Goal: Information Seeking & Learning: Learn about a topic

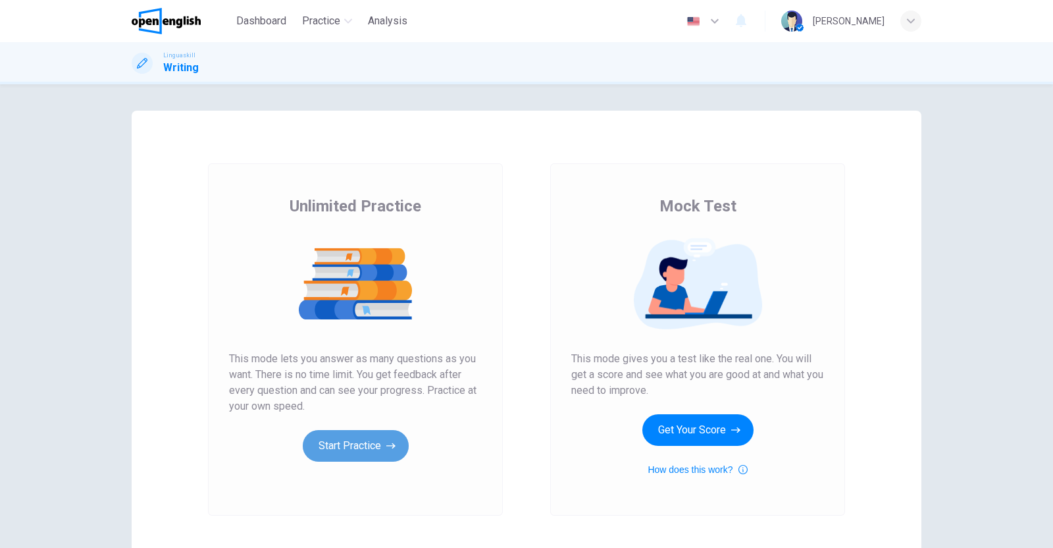
click at [342, 440] on button "Start Practice" at bounding box center [356, 446] width 106 height 32
click at [364, 440] on button "Start Practice" at bounding box center [356, 446] width 106 height 32
click at [358, 438] on button "Start Practice" at bounding box center [356, 446] width 106 height 32
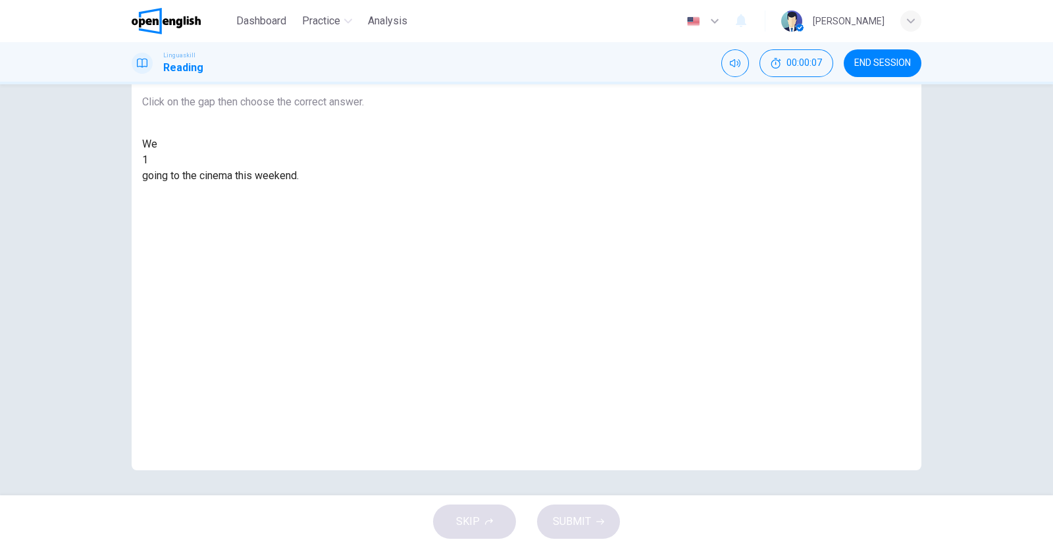
scroll to position [99, 0]
click at [148, 159] on div at bounding box center [148, 159] width 0 height 0
click at [364, 198] on div "are" at bounding box center [253, 190] width 222 height 16
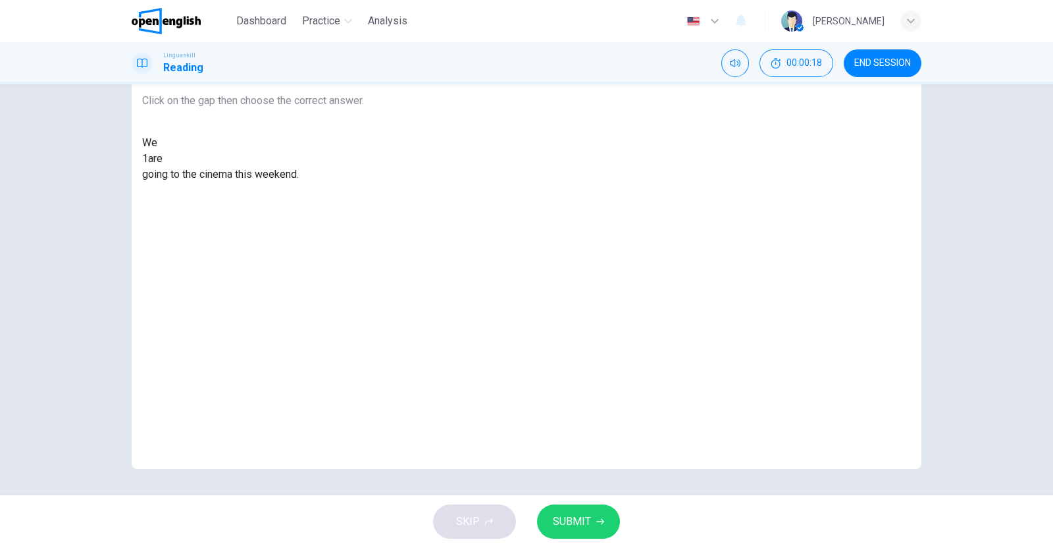
drag, startPoint x: 579, startPoint y: 525, endPoint x: 576, endPoint y: 505, distance: 20.6
click at [579, 523] on span "SUBMIT" at bounding box center [572, 521] width 38 height 18
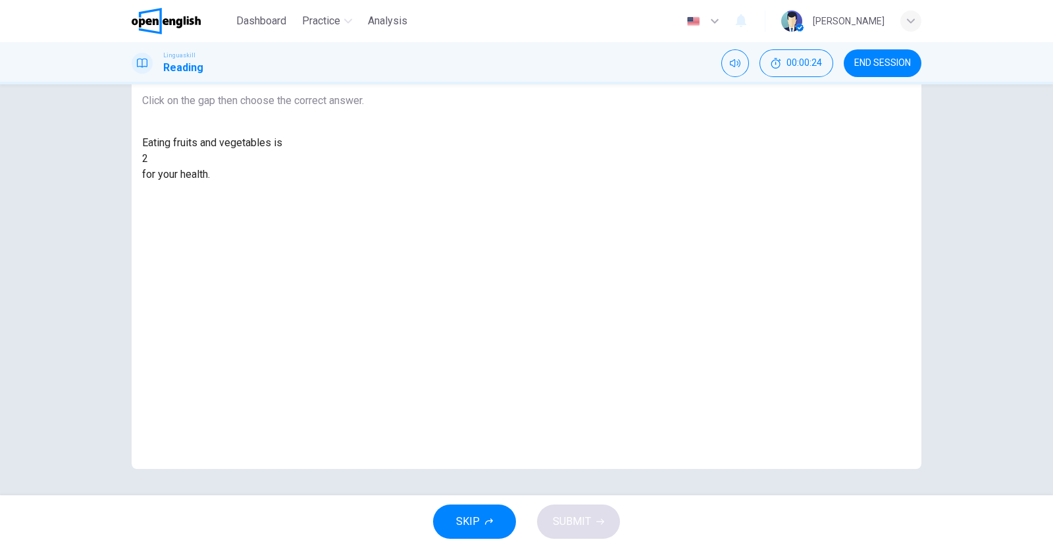
click at [148, 159] on div at bounding box center [148, 159] width 0 height 0
click at [364, 214] on div "good" at bounding box center [253, 206] width 222 height 16
click at [576, 519] on span "SUBMIT" at bounding box center [572, 521] width 38 height 18
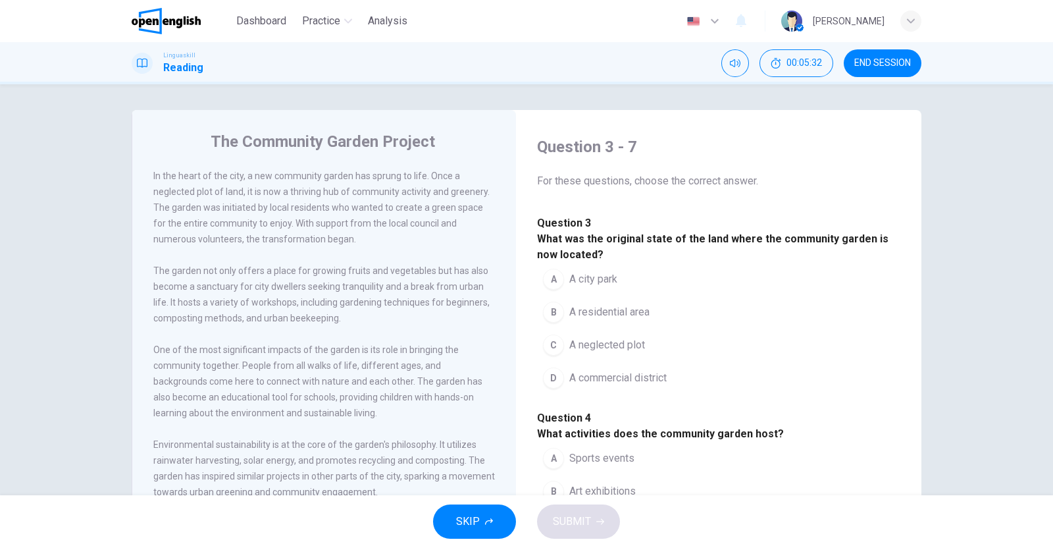
scroll to position [0, 0]
click at [559, 356] on div "C" at bounding box center [553, 345] width 21 height 21
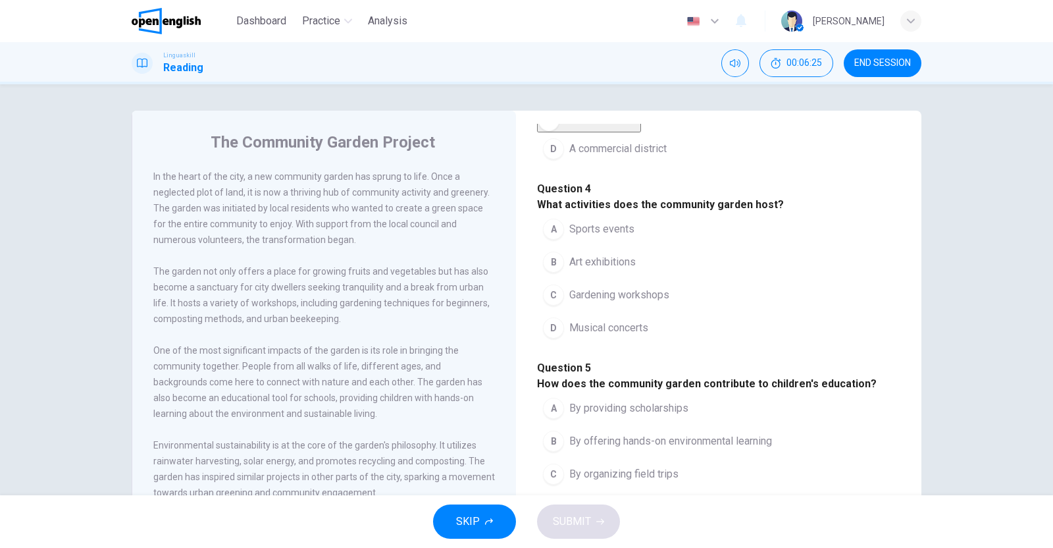
scroll to position [247, 0]
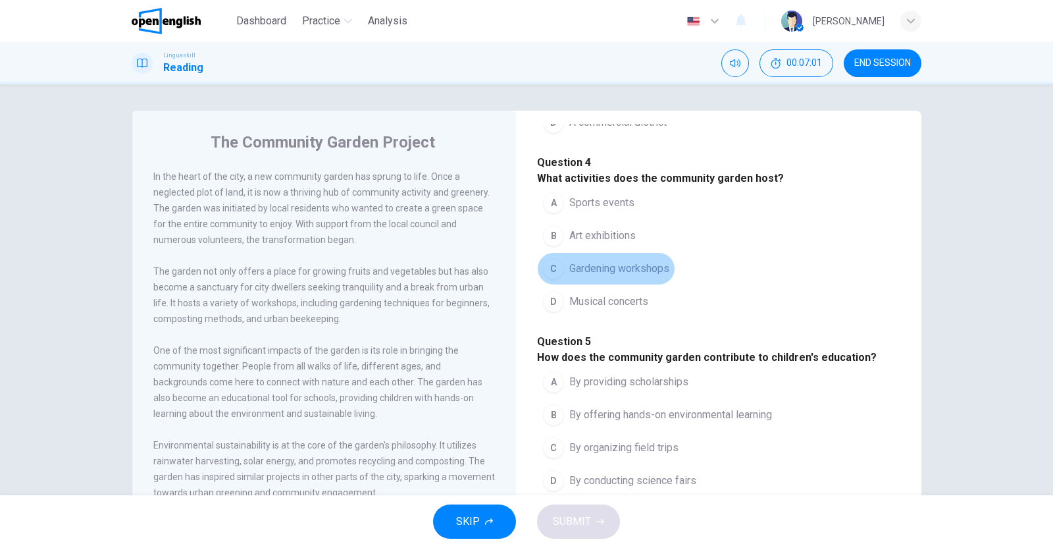
click at [550, 279] on div "C" at bounding box center [553, 268] width 21 height 21
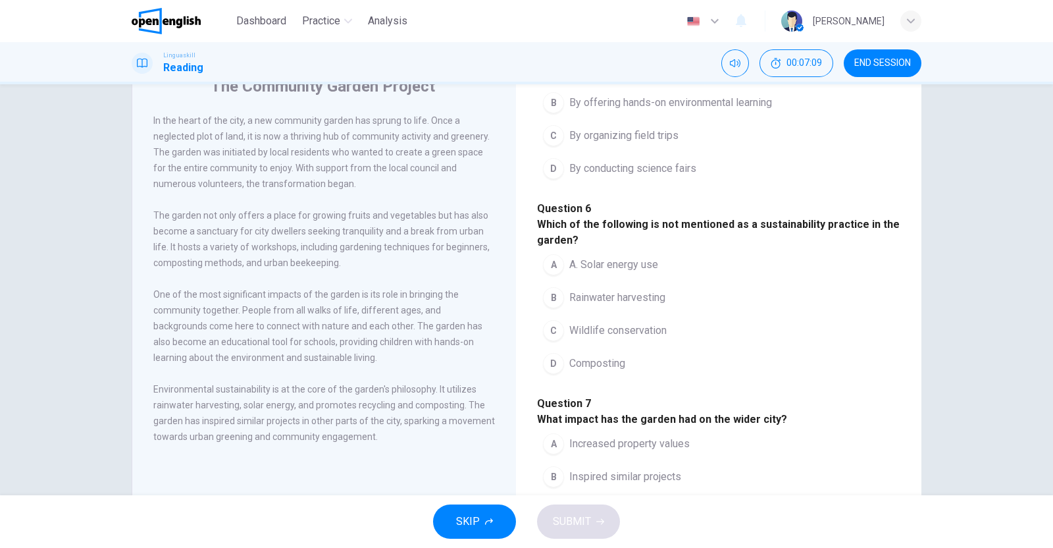
scroll to position [82, 0]
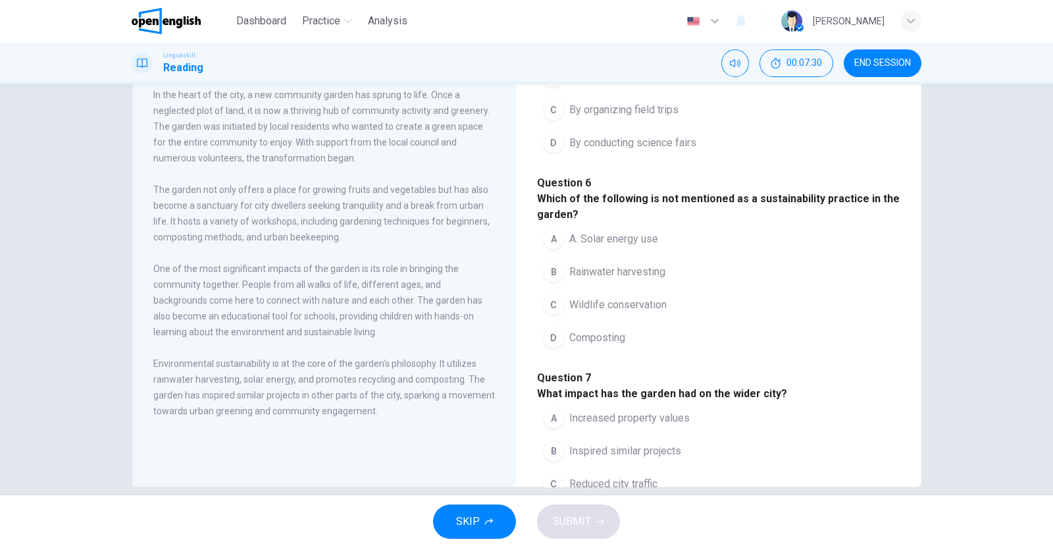
click at [553, 88] on div "B" at bounding box center [553, 76] width 21 height 21
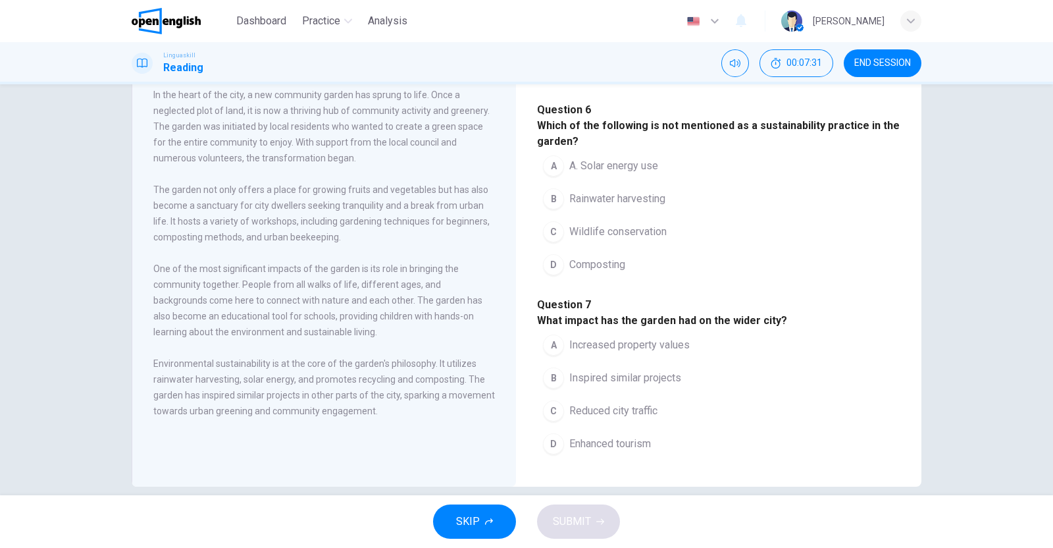
scroll to position [740, 0]
click at [552, 242] on div "C" at bounding box center [553, 231] width 21 height 21
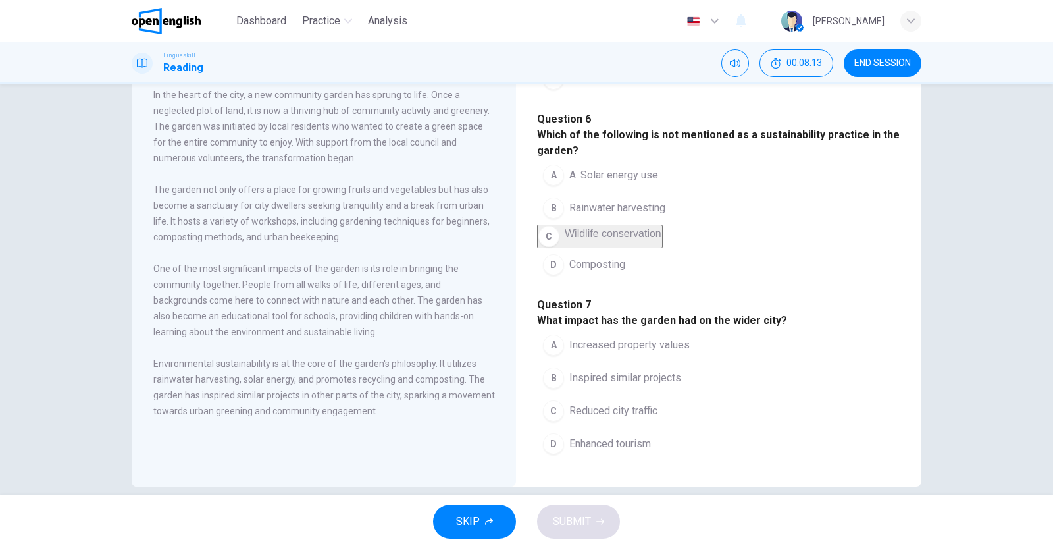
scroll to position [99, 0]
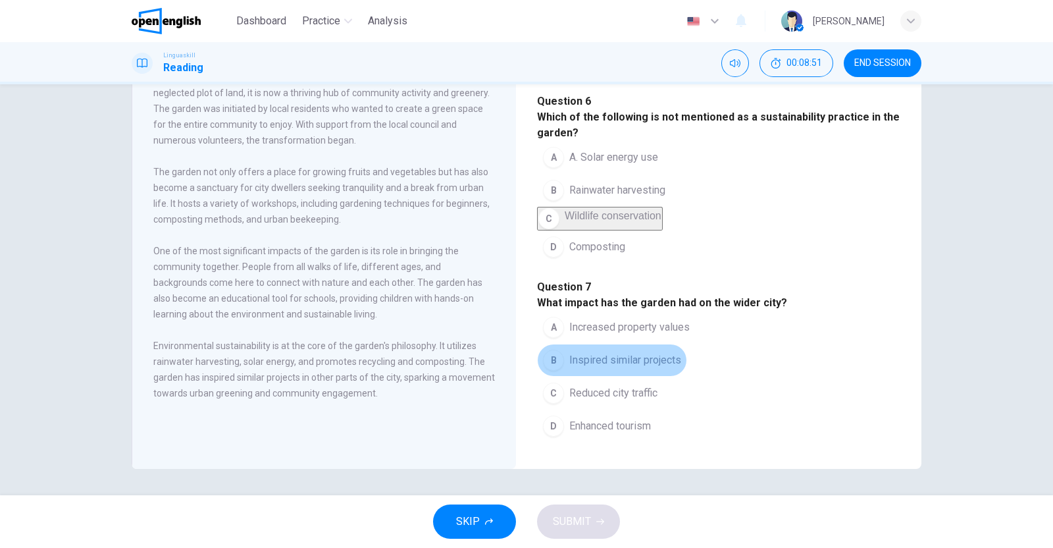
click at [553, 349] on div "B" at bounding box center [553, 359] width 21 height 21
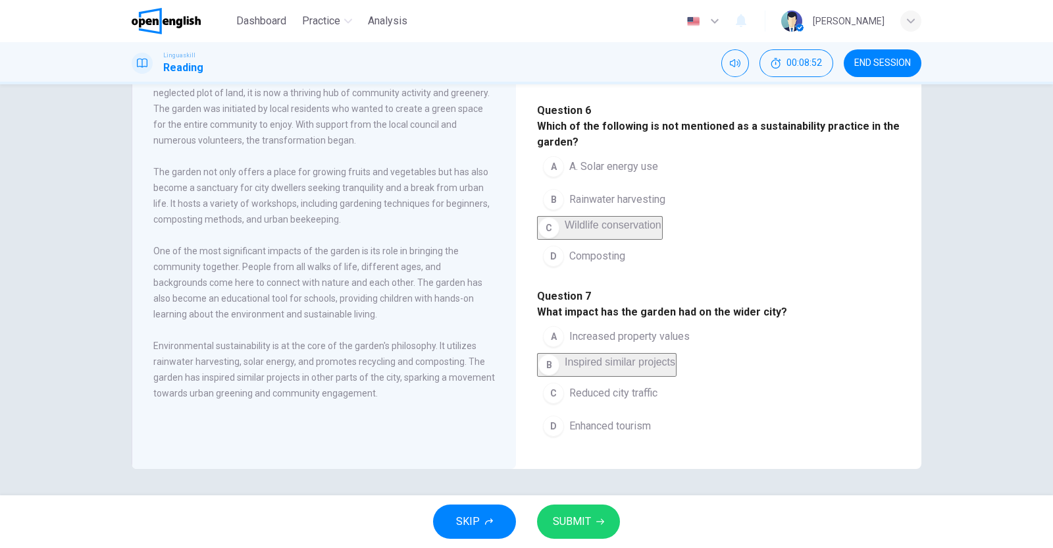
click at [598, 518] on icon "button" at bounding box center [600, 521] width 8 height 8
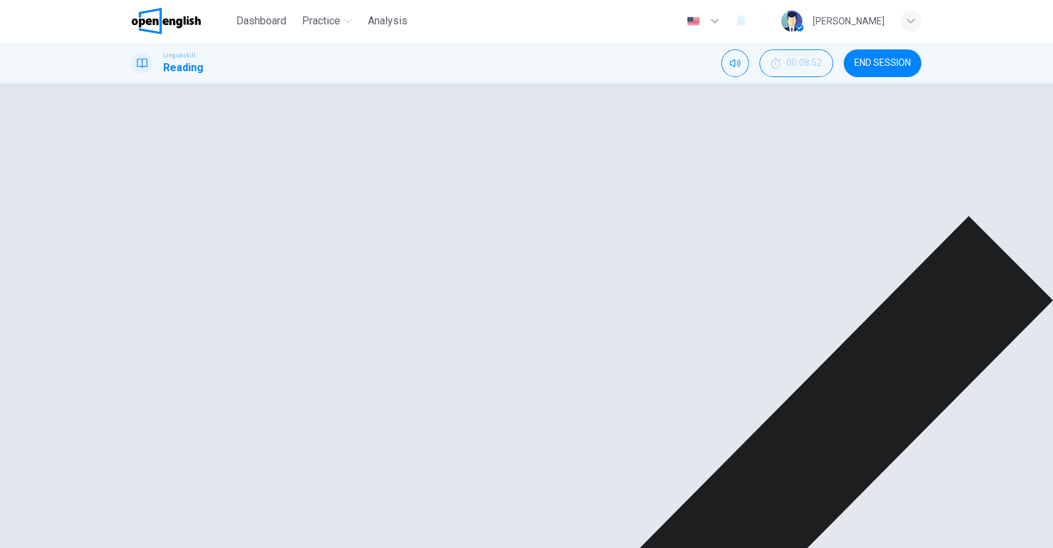
scroll to position [850, 0]
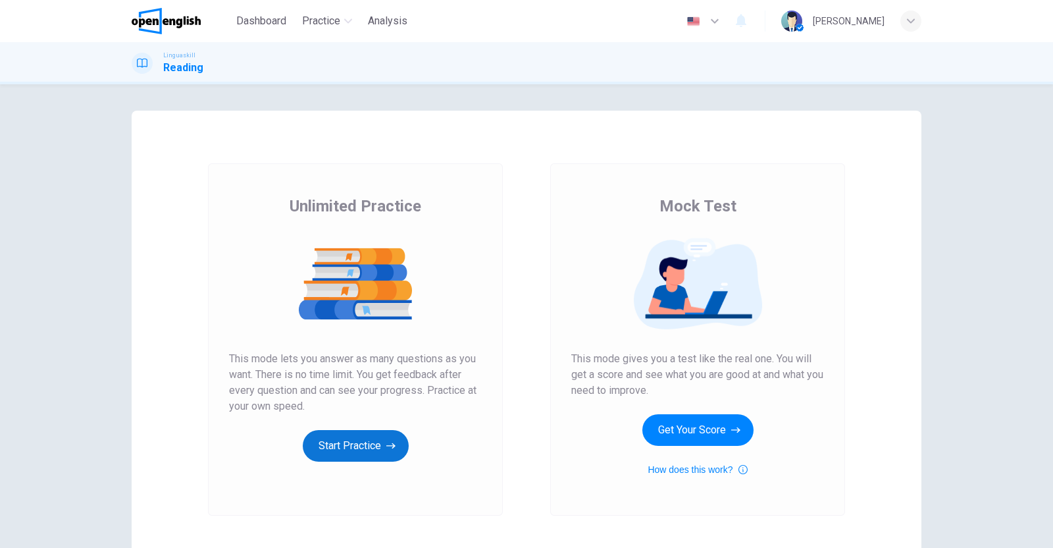
click at [346, 442] on button "Start Practice" at bounding box center [356, 446] width 106 height 32
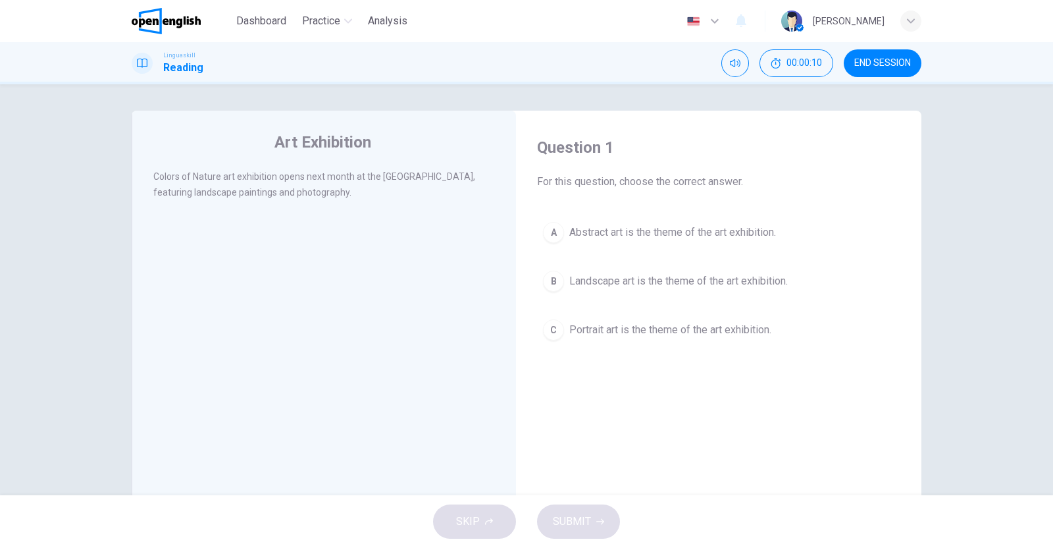
click at [329, 127] on div "Art Exhibition Colors of Nature art exhibition opens next month at the [GEOGRAP…" at bounding box center [324, 339] width 384 height 457
click at [342, 165] on div "Art Exhibition Colors of Nature art exhibition opens next month at the [GEOGRAP…" at bounding box center [324, 339] width 384 height 457
click at [545, 282] on div "B" at bounding box center [553, 280] width 21 height 21
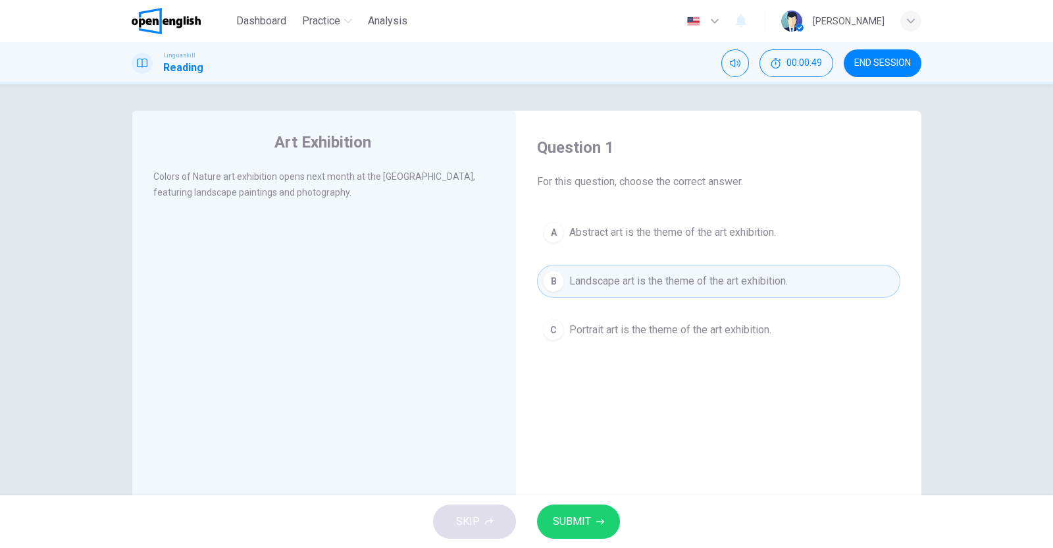
click at [594, 515] on button "SUBMIT" at bounding box center [578, 521] width 83 height 34
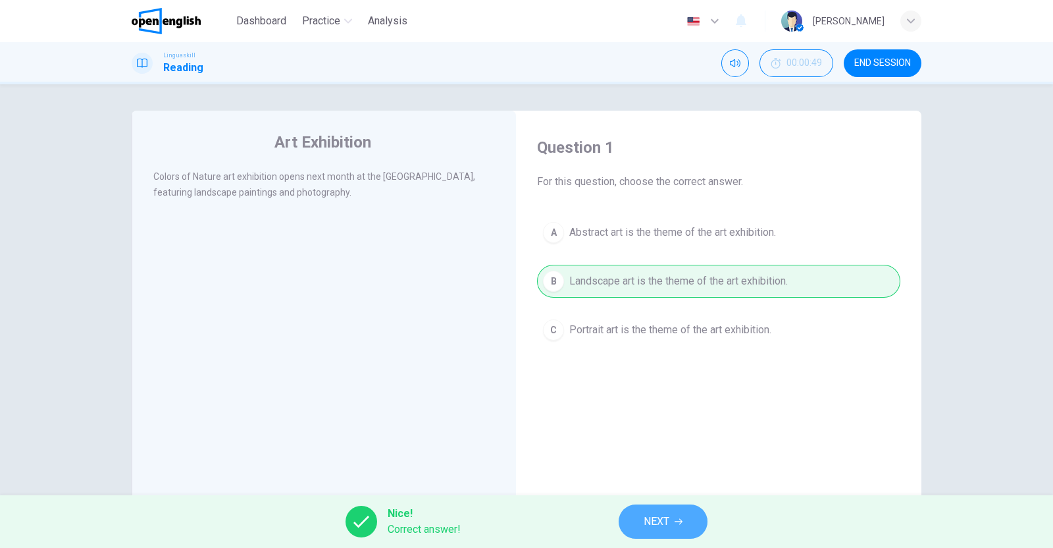
click at [666, 520] on span "NEXT" at bounding box center [657, 521] width 26 height 18
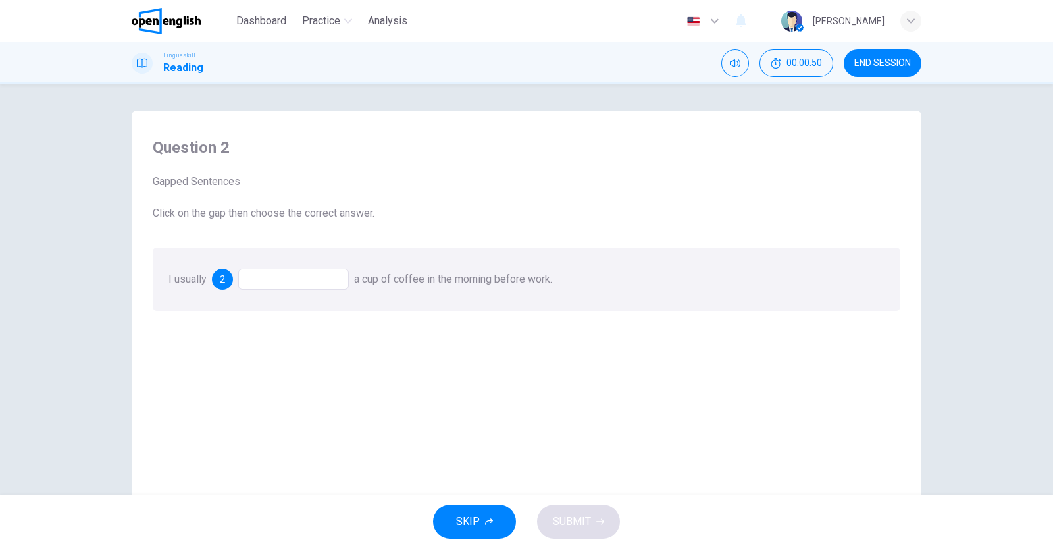
click at [296, 274] on div at bounding box center [293, 279] width 111 height 21
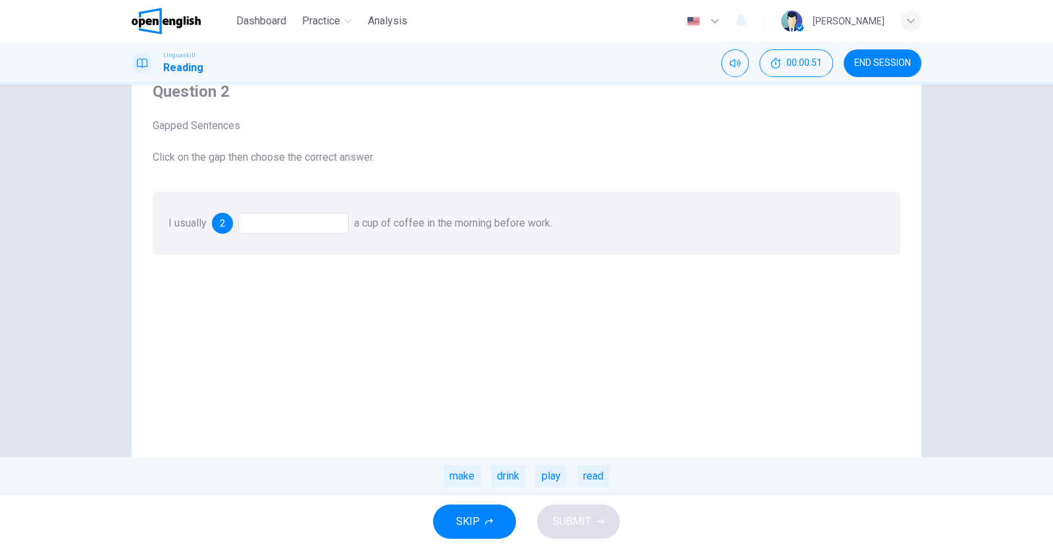
scroll to position [82, 0]
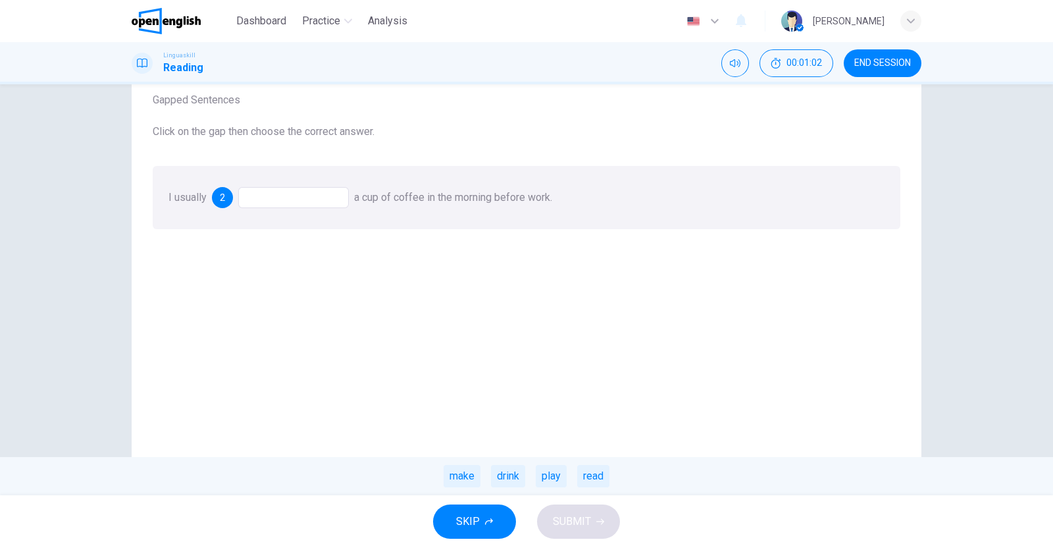
drag, startPoint x: 511, startPoint y: 474, endPoint x: 520, endPoint y: 482, distance: 12.1
click at [511, 474] on div "drink" at bounding box center [508, 476] width 34 height 22
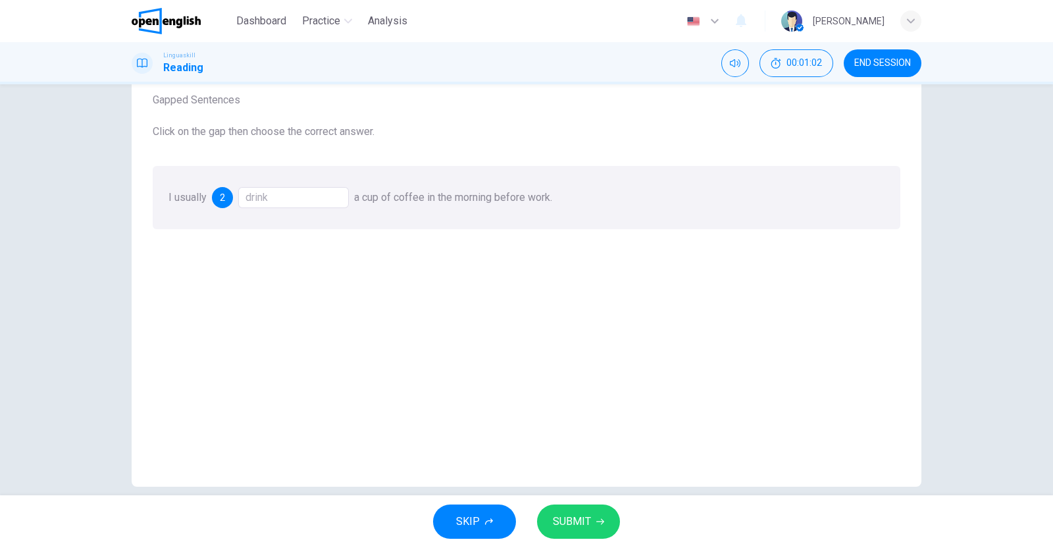
click at [590, 521] on button "SUBMIT" at bounding box center [578, 521] width 83 height 34
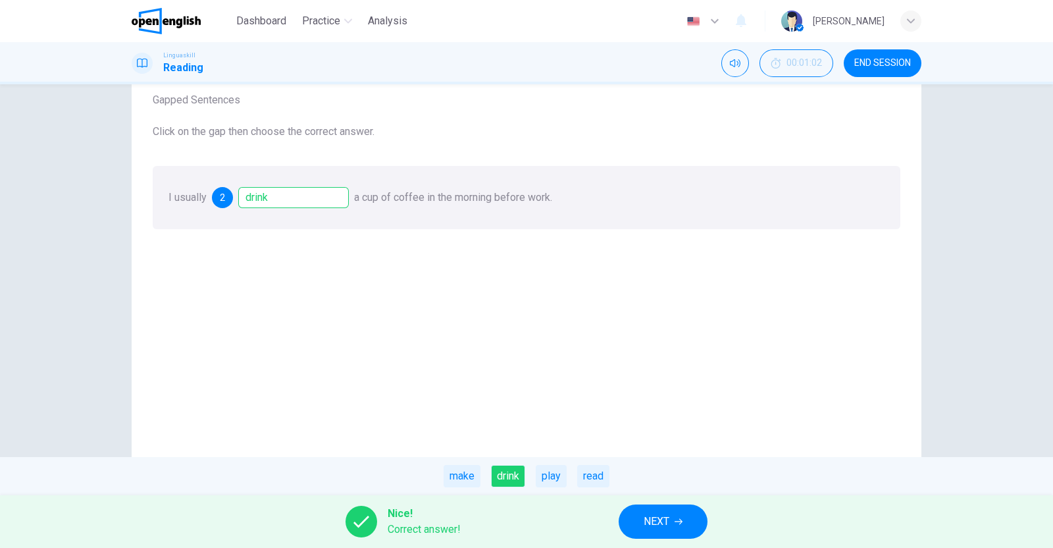
click at [638, 518] on button "NEXT" at bounding box center [663, 521] width 89 height 34
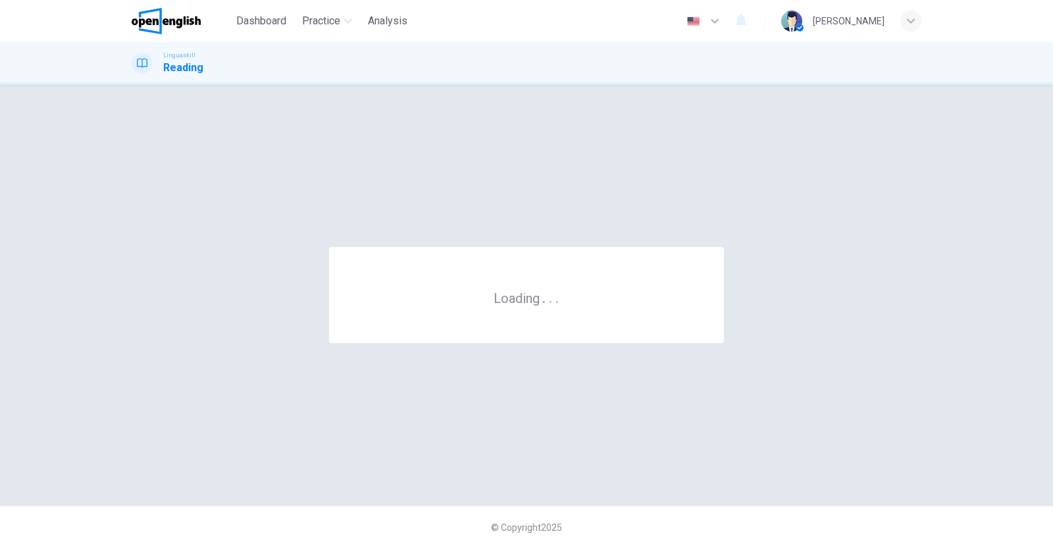
scroll to position [0, 0]
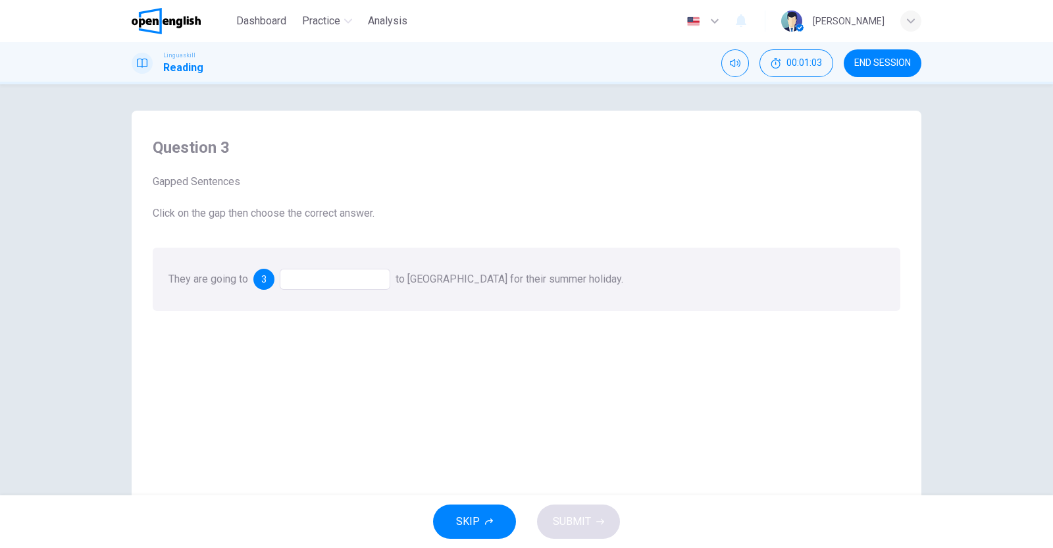
click at [334, 283] on div at bounding box center [335, 279] width 111 height 21
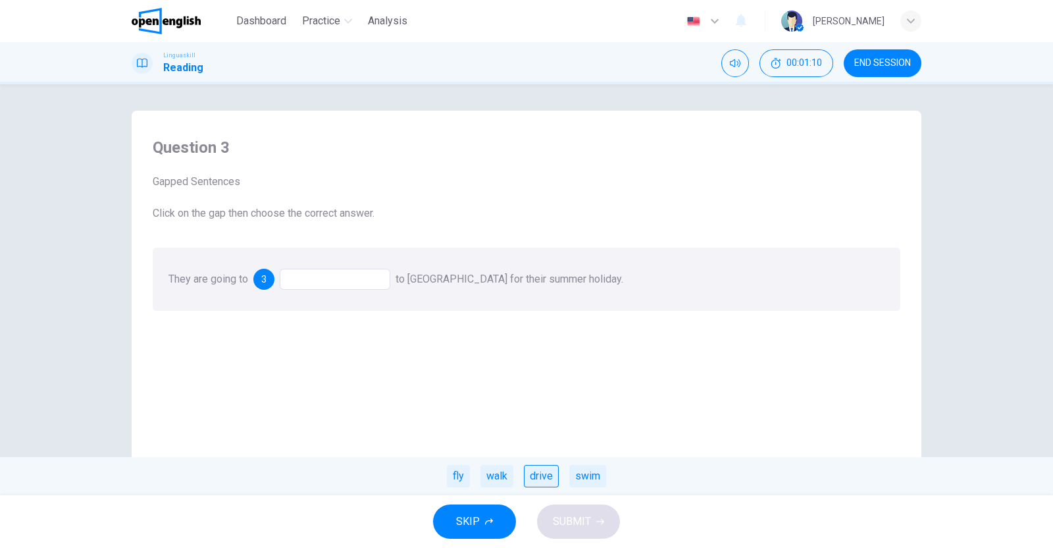
click at [542, 478] on div "drive" at bounding box center [541, 476] width 35 height 22
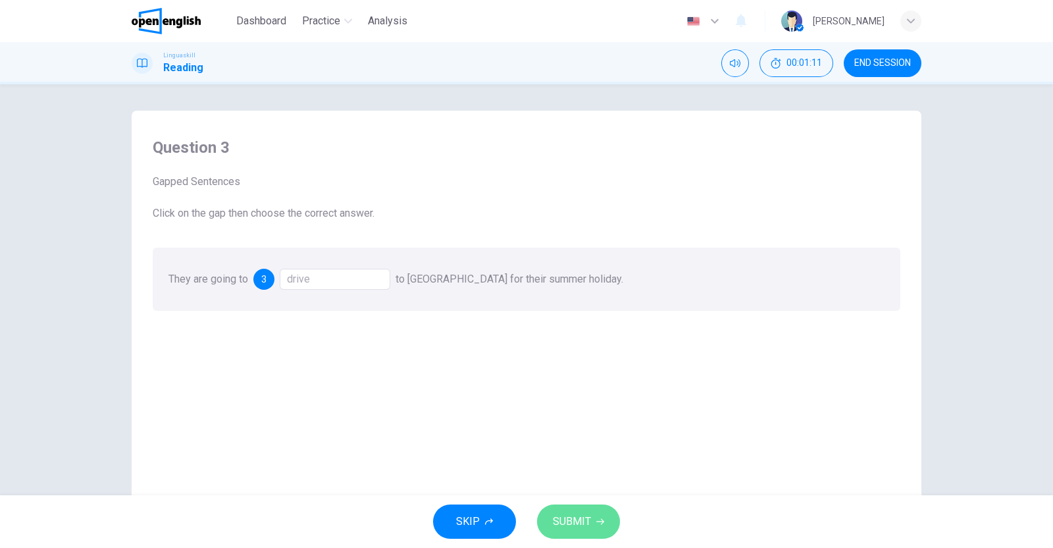
click at [597, 513] on button "SUBMIT" at bounding box center [578, 521] width 83 height 34
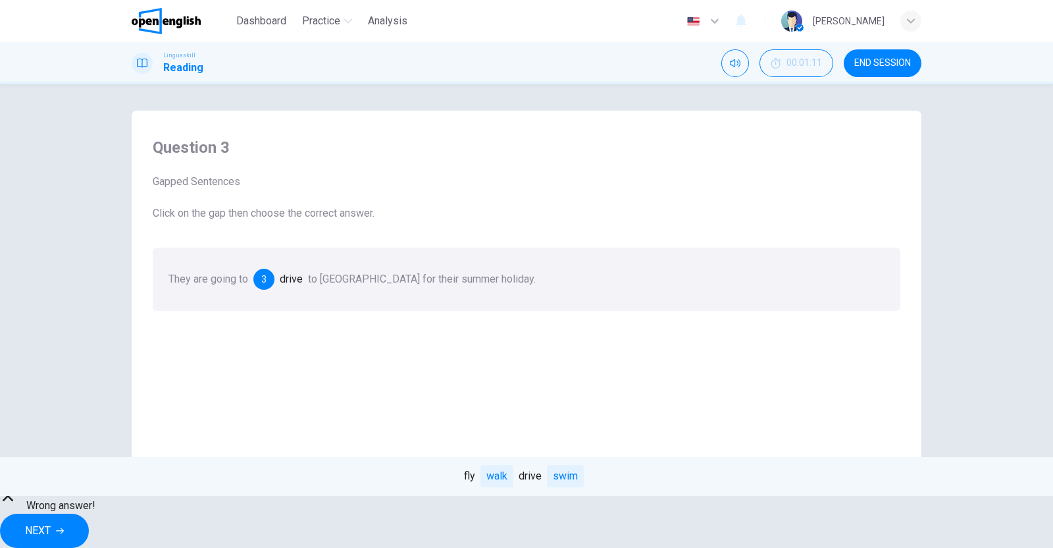
click at [95, 498] on span "Oops!" at bounding box center [60, 490] width 69 height 16
click at [51, 521] on span "NEXT" at bounding box center [38, 530] width 26 height 18
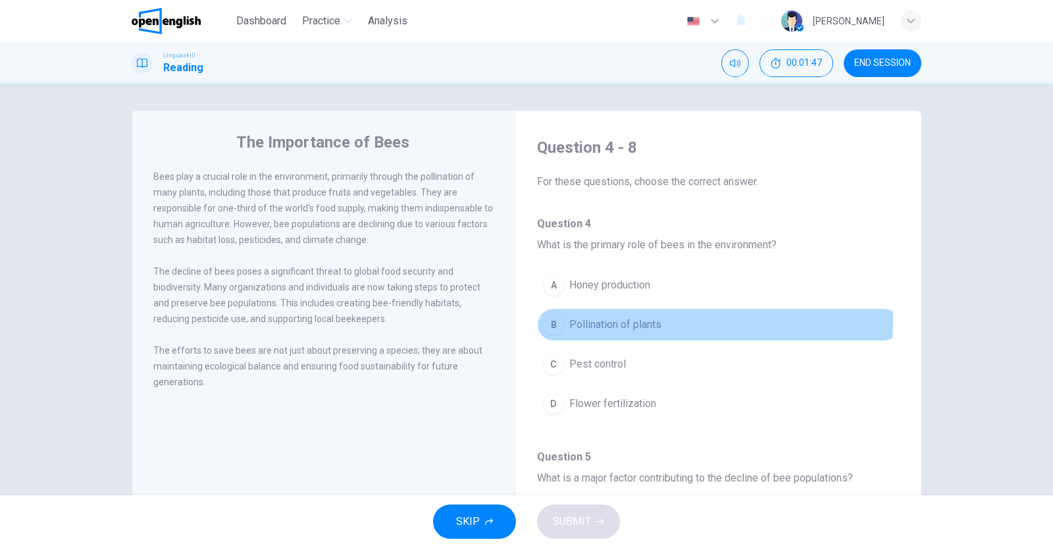
click at [550, 320] on div "B" at bounding box center [553, 324] width 21 height 21
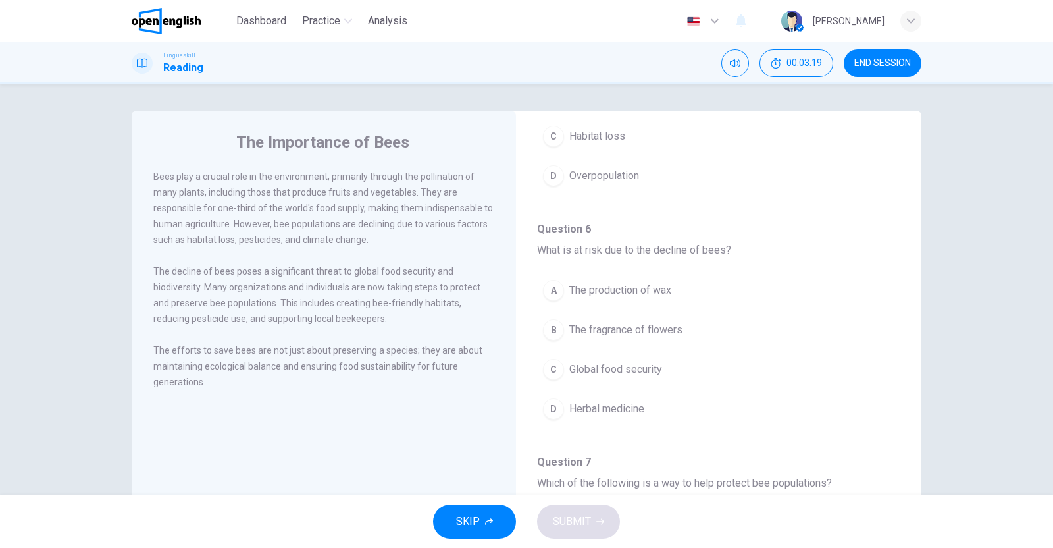
scroll to position [494, 0]
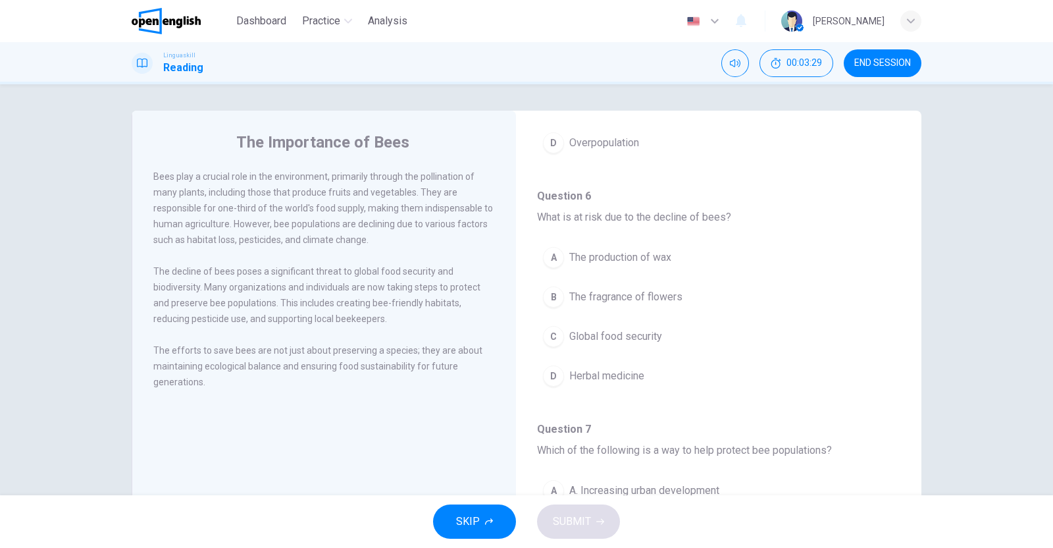
click at [553, 330] on div "C" at bounding box center [553, 336] width 21 height 21
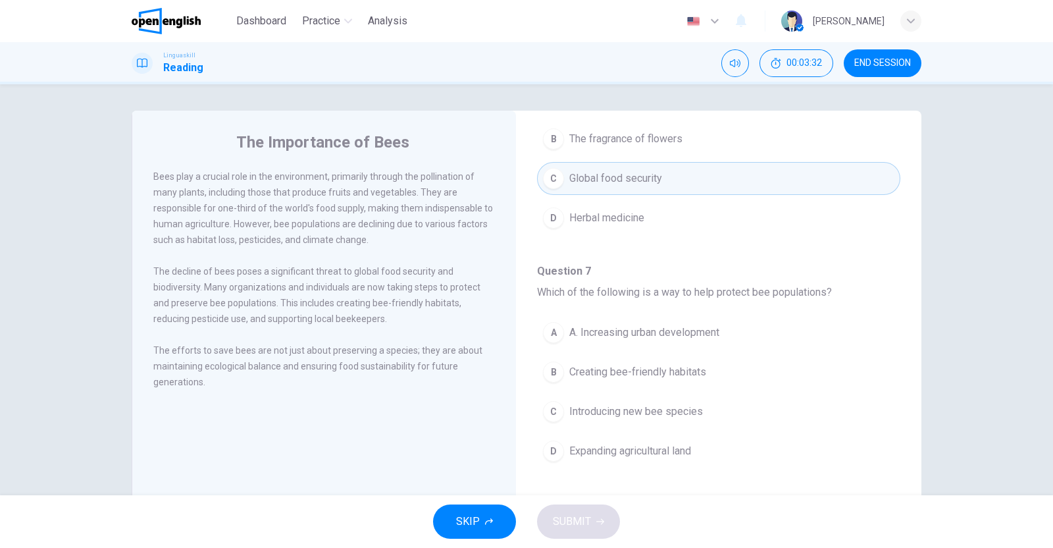
scroll to position [657, 0]
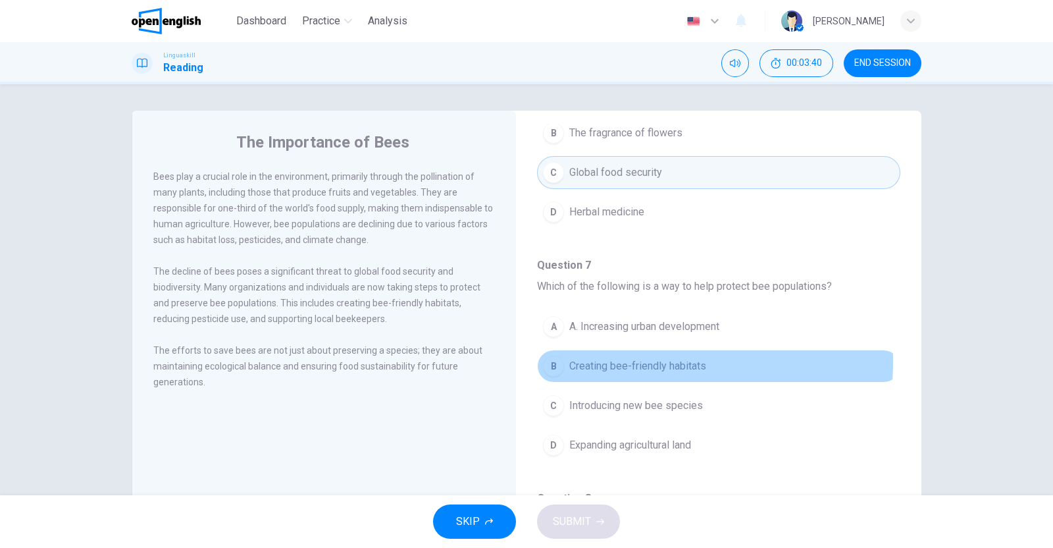
click at [553, 357] on div "B" at bounding box center [553, 365] width 21 height 21
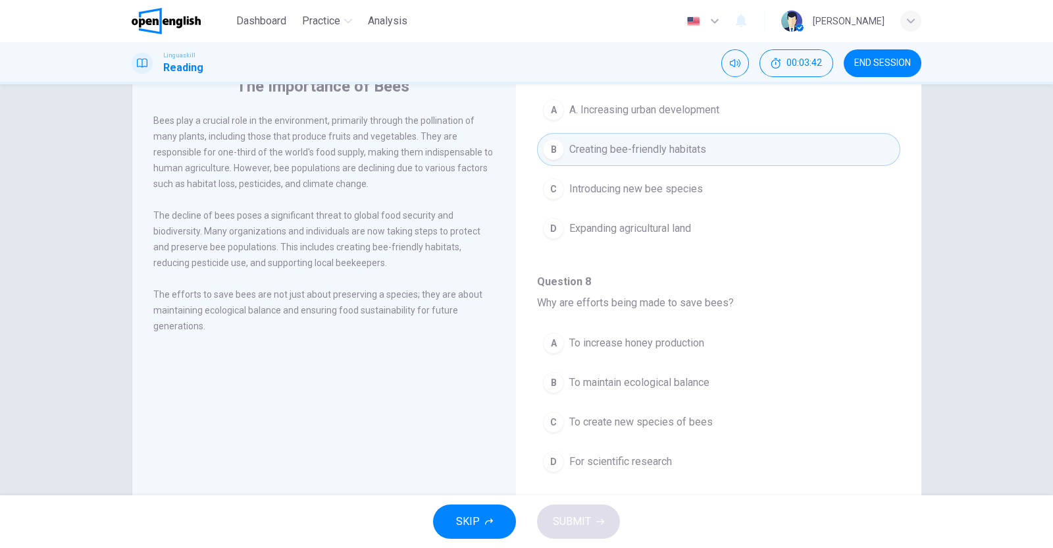
scroll to position [82, 0]
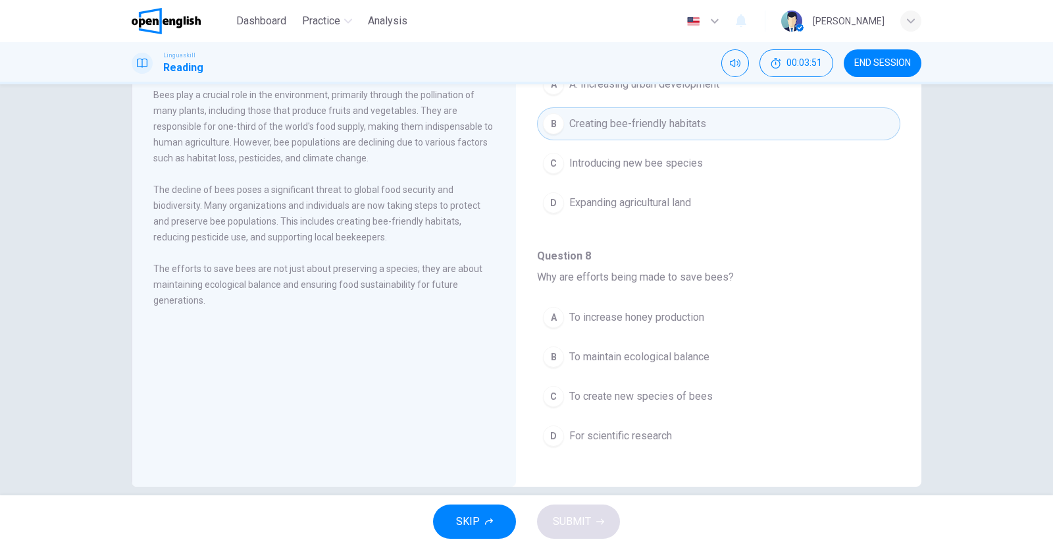
click at [544, 348] on div "B" at bounding box center [553, 356] width 21 height 21
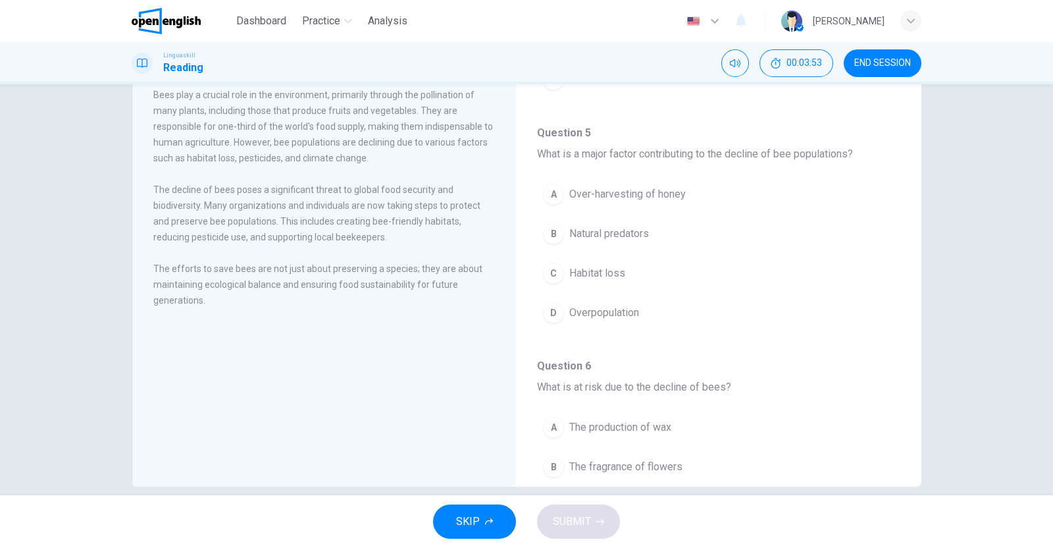
scroll to position [160, 0]
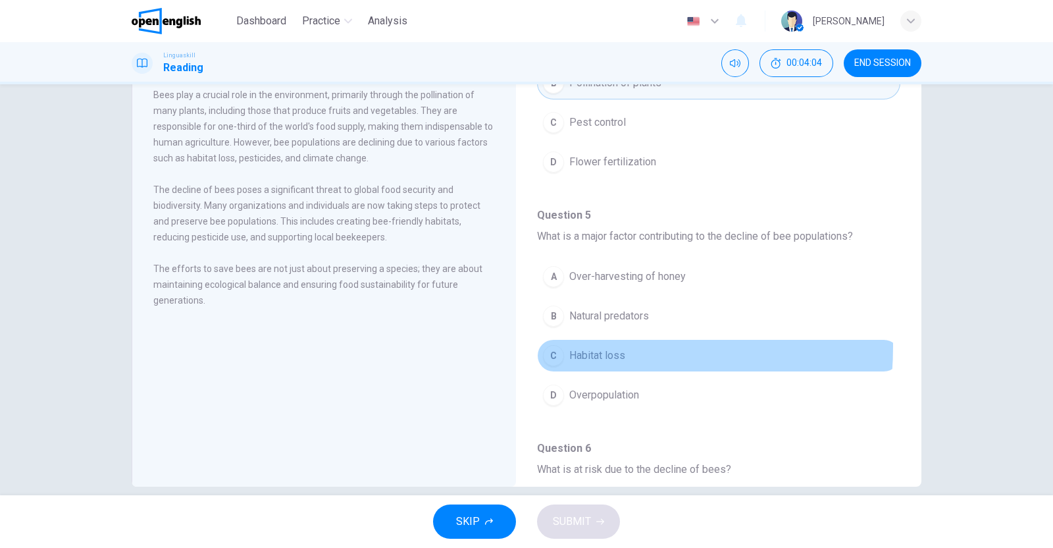
click at [550, 345] on div "C" at bounding box center [553, 355] width 21 height 21
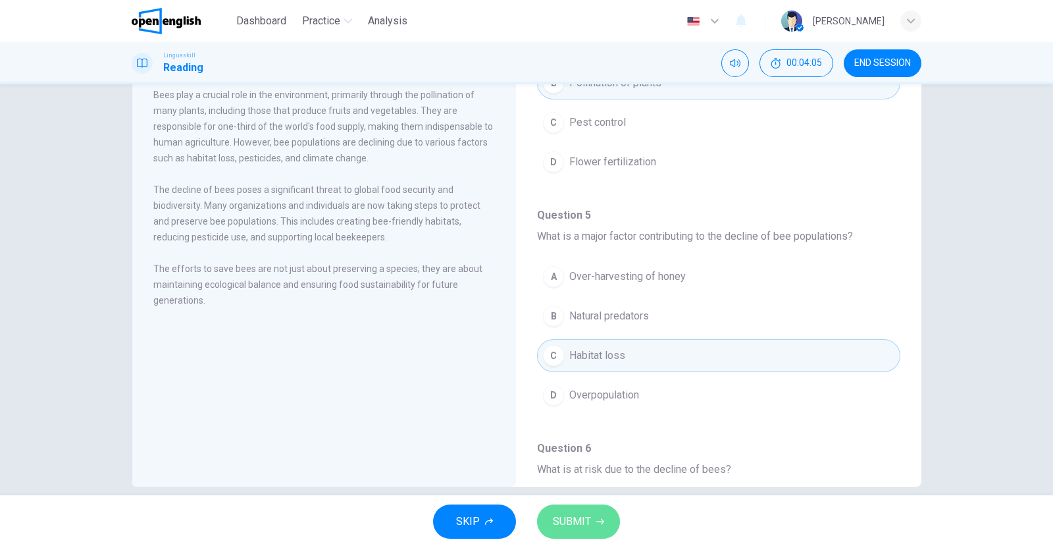
click at [576, 515] on span "SUBMIT" at bounding box center [572, 521] width 38 height 18
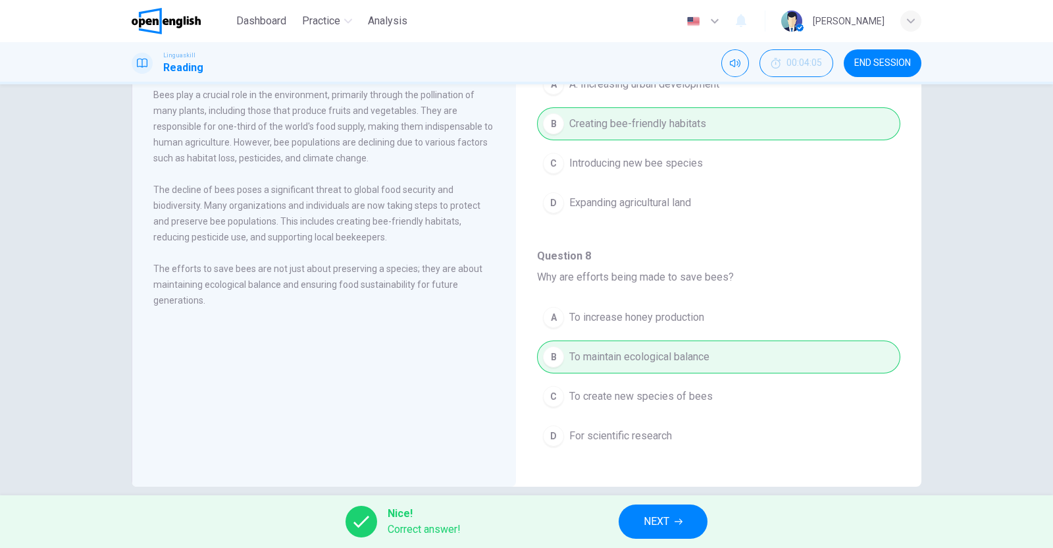
scroll to position [99, 0]
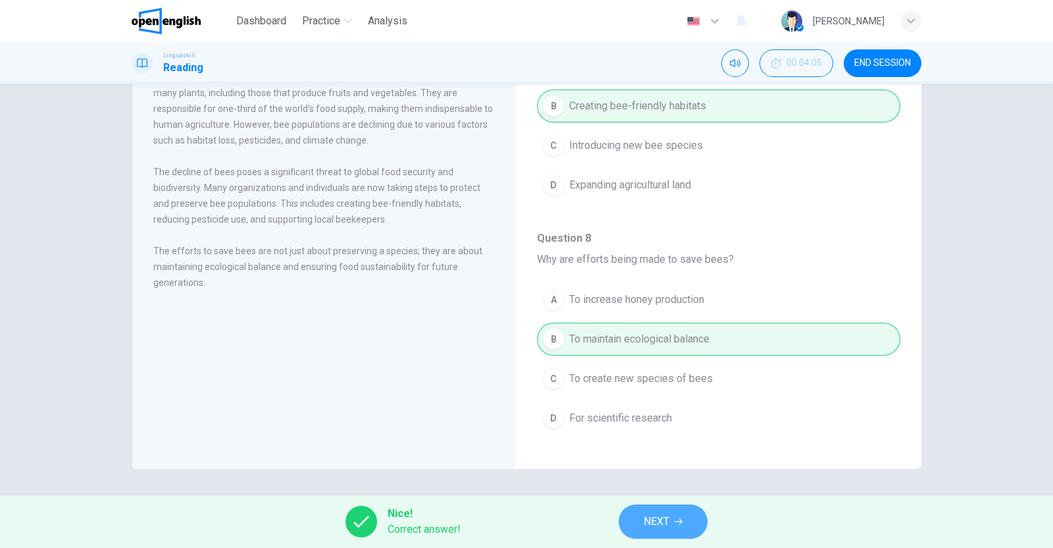
click at [670, 520] on button "NEXT" at bounding box center [663, 521] width 89 height 34
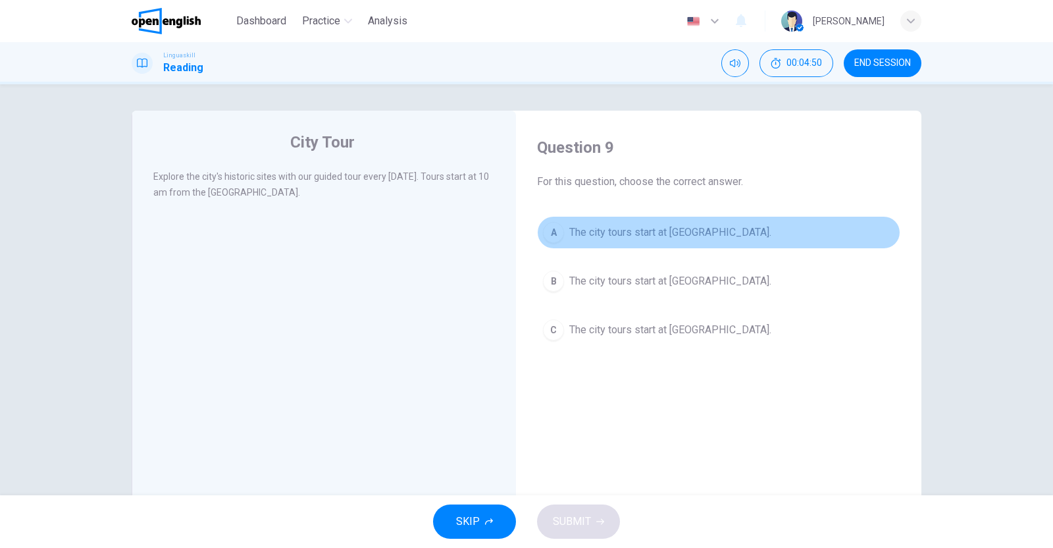
click at [554, 229] on div "A" at bounding box center [553, 232] width 21 height 21
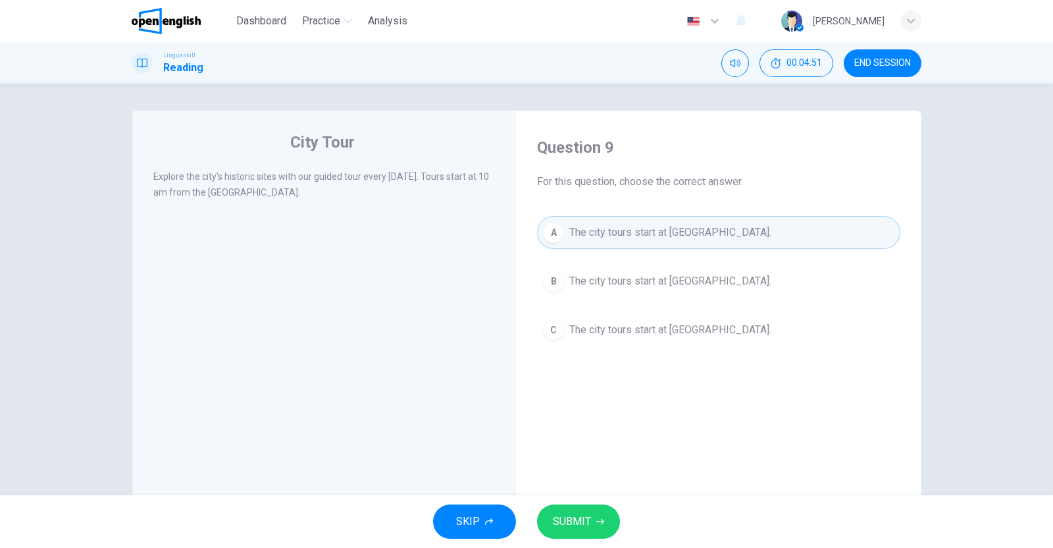
click at [580, 524] on span "SUBMIT" at bounding box center [572, 521] width 38 height 18
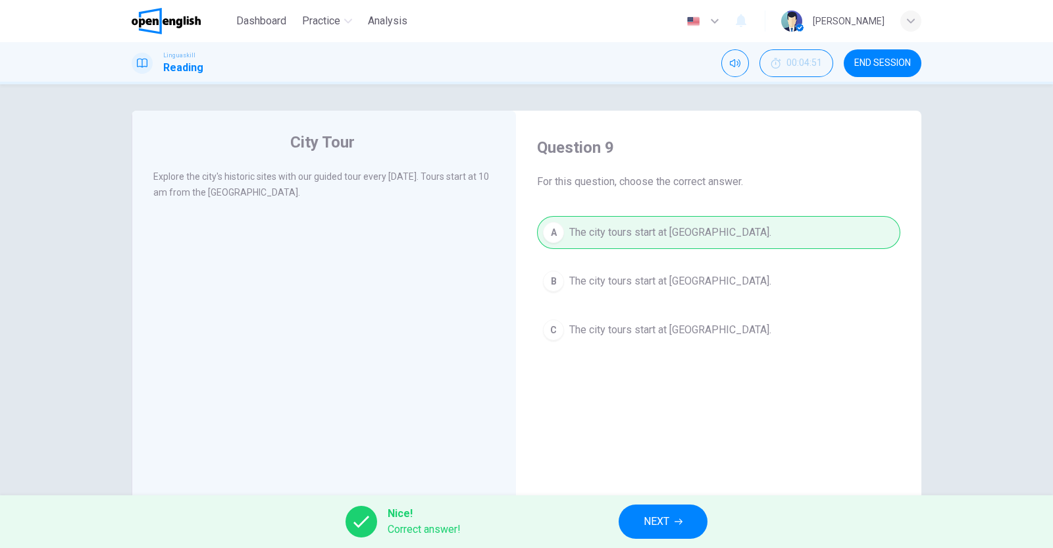
click at [655, 521] on span "NEXT" at bounding box center [657, 521] width 26 height 18
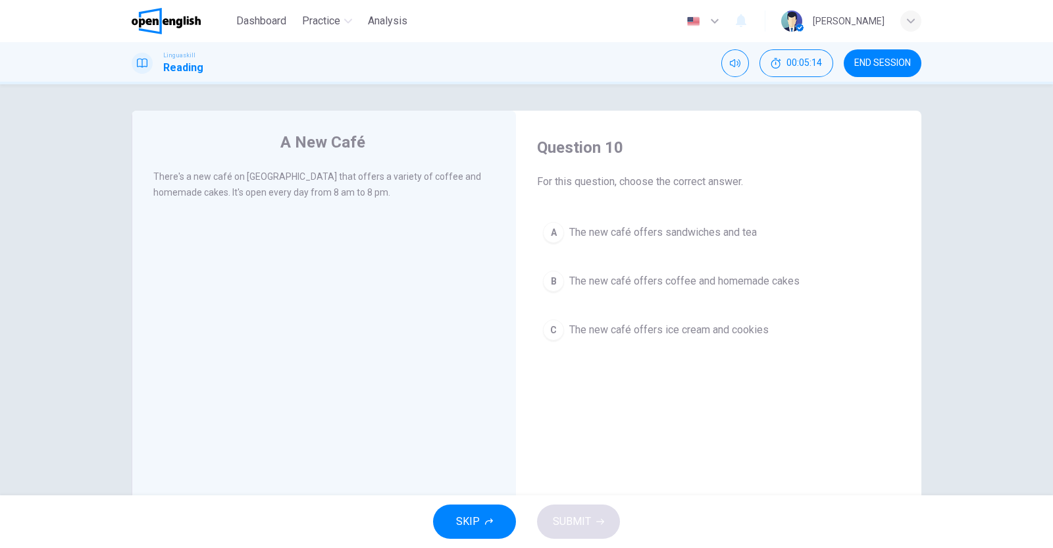
click at [569, 277] on span "The new café offers coffee and homemade cakes" at bounding box center [684, 281] width 230 height 16
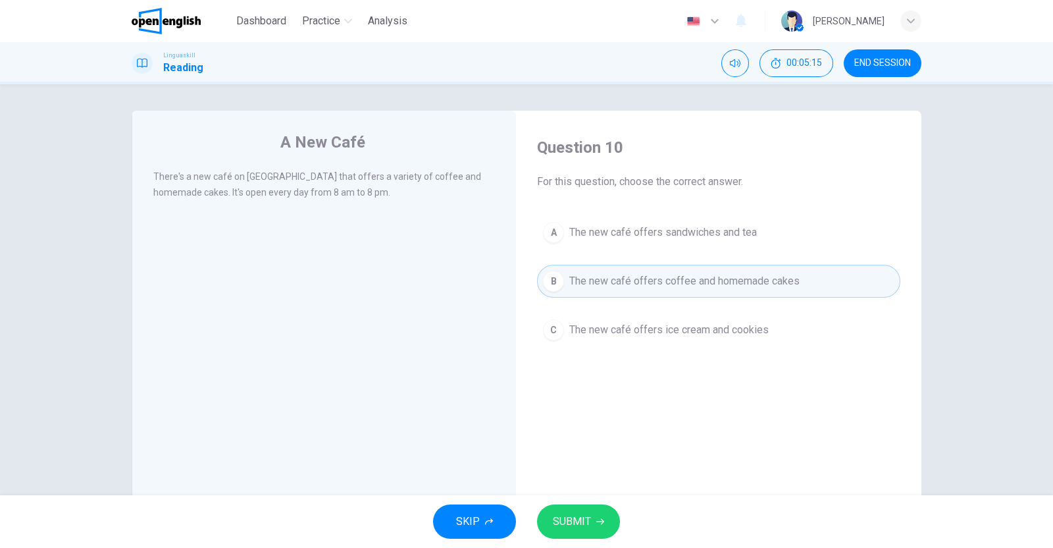
click at [605, 527] on button "SUBMIT" at bounding box center [578, 521] width 83 height 34
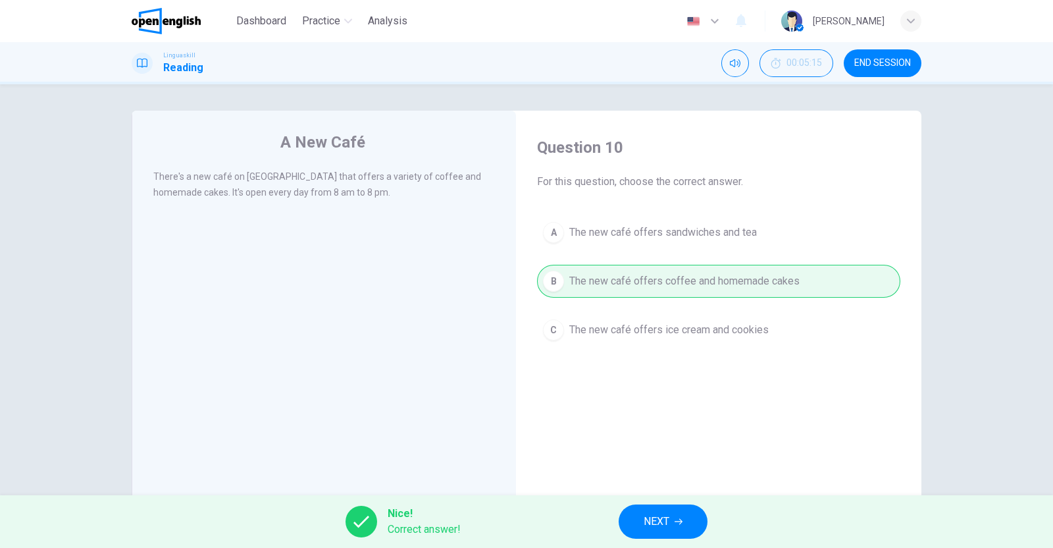
click at [667, 517] on span "NEXT" at bounding box center [657, 521] width 26 height 18
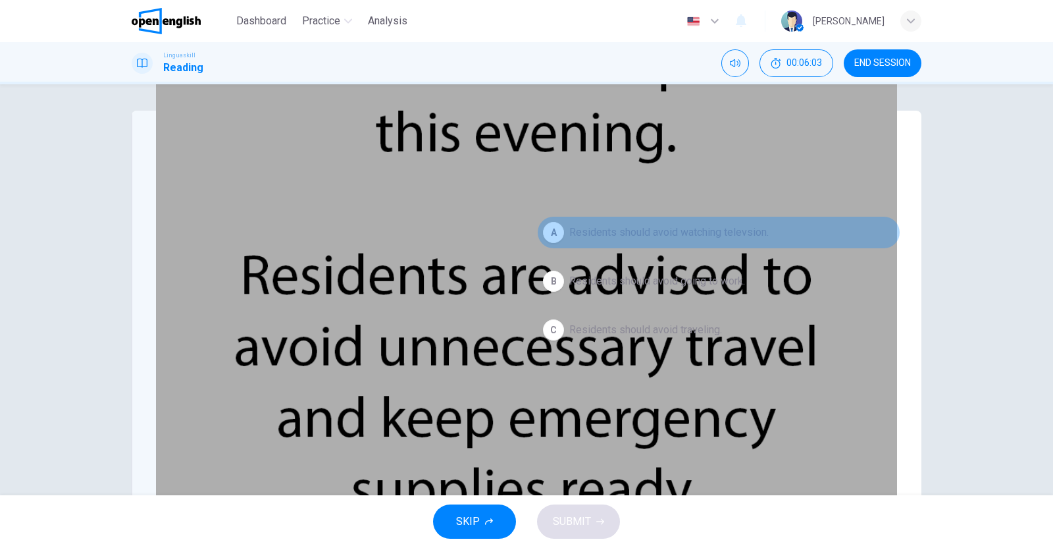
click at [551, 231] on div "A" at bounding box center [553, 232] width 21 height 21
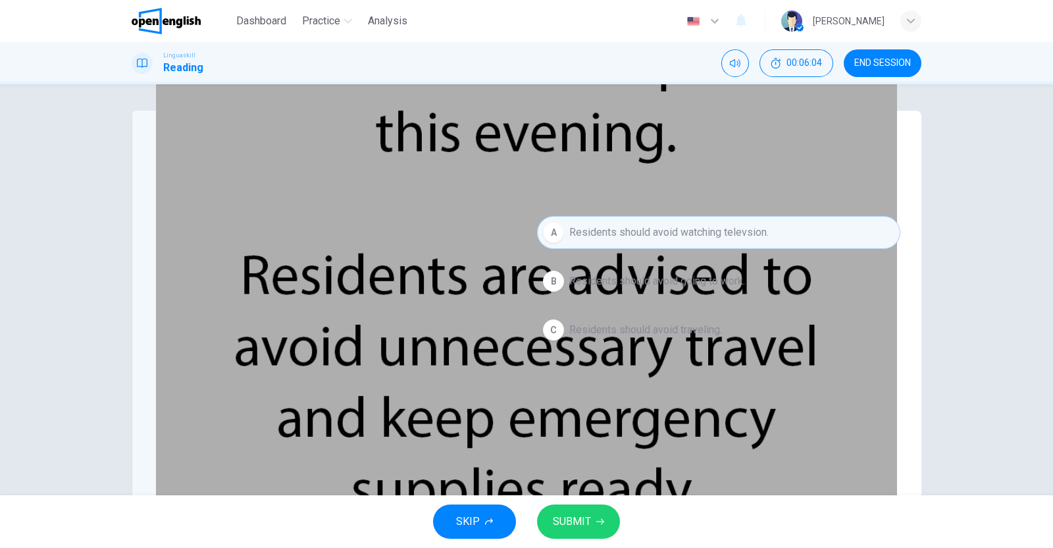
click at [573, 521] on span "SUBMIT" at bounding box center [572, 521] width 38 height 18
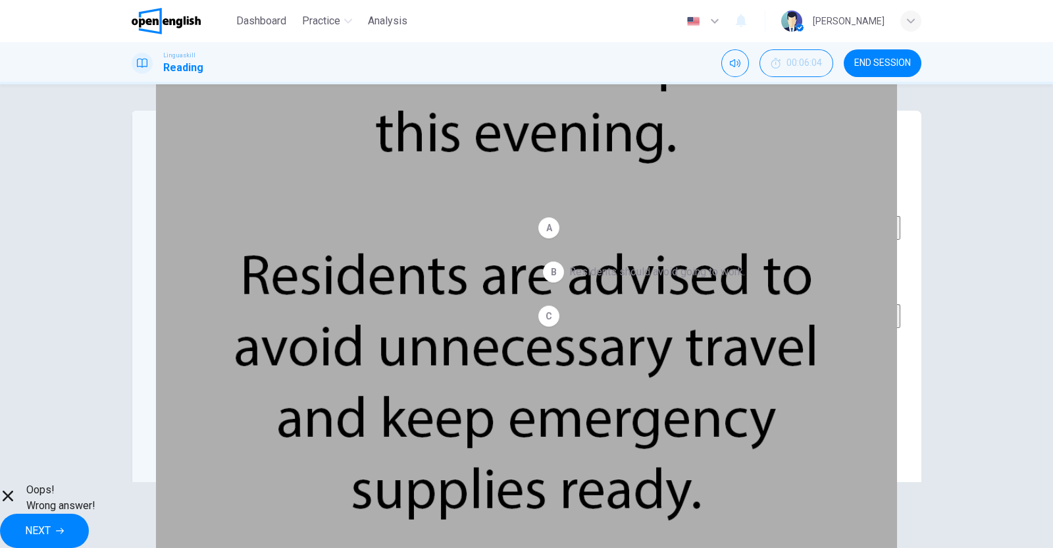
click at [89, 516] on button "NEXT" at bounding box center [44, 530] width 89 height 34
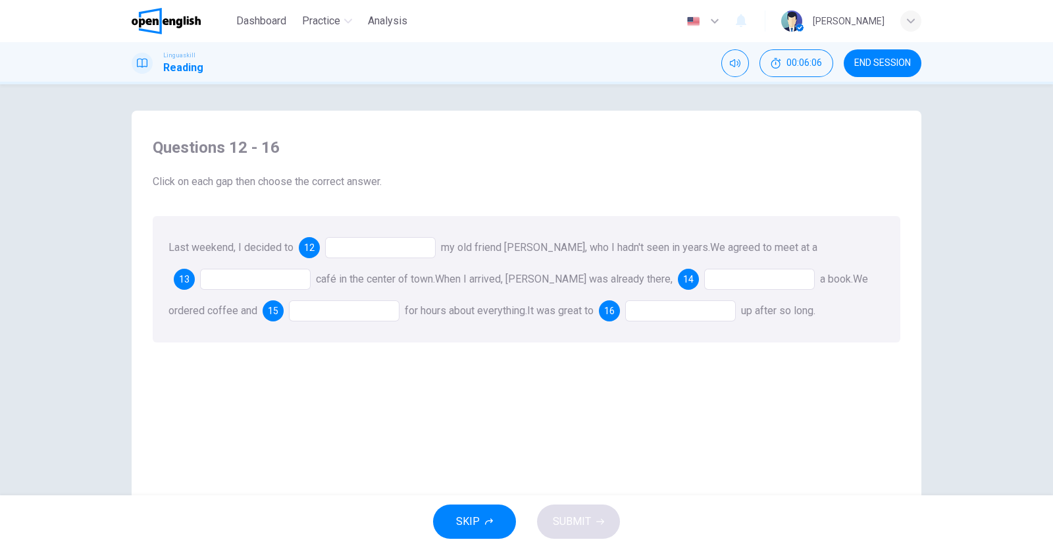
scroll to position [82, 0]
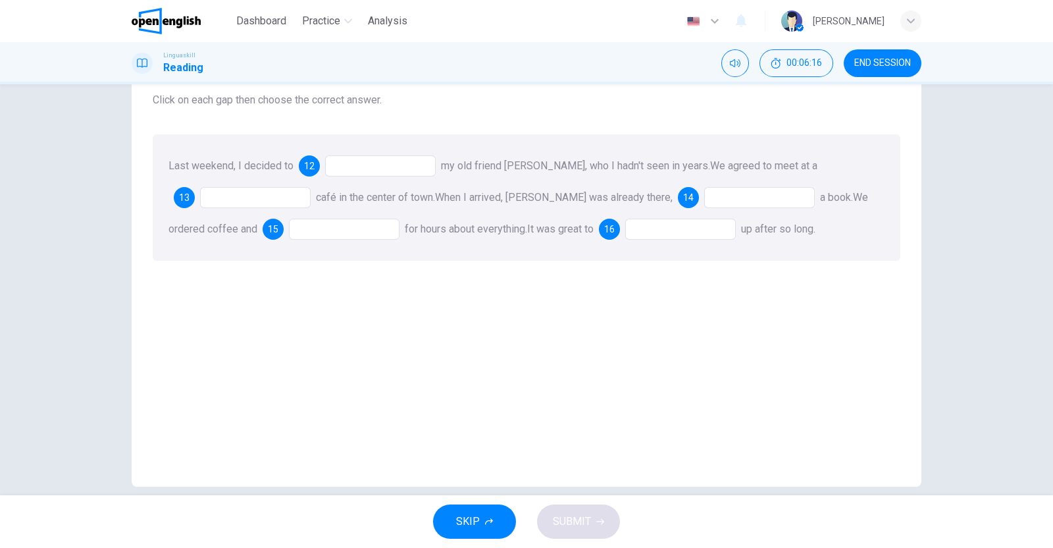
click at [388, 167] on div at bounding box center [380, 165] width 111 height 21
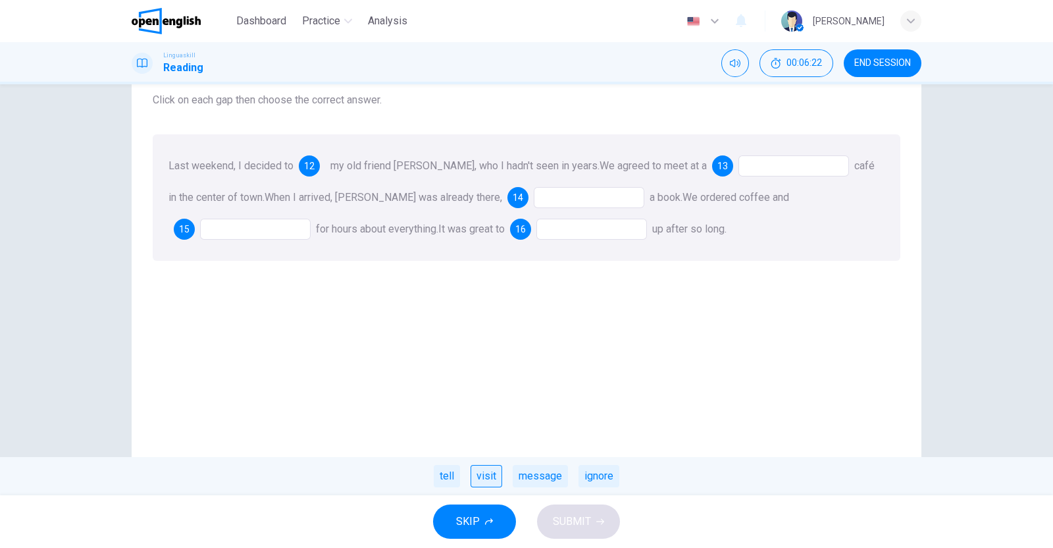
click at [479, 475] on div "visit" at bounding box center [487, 476] width 32 height 22
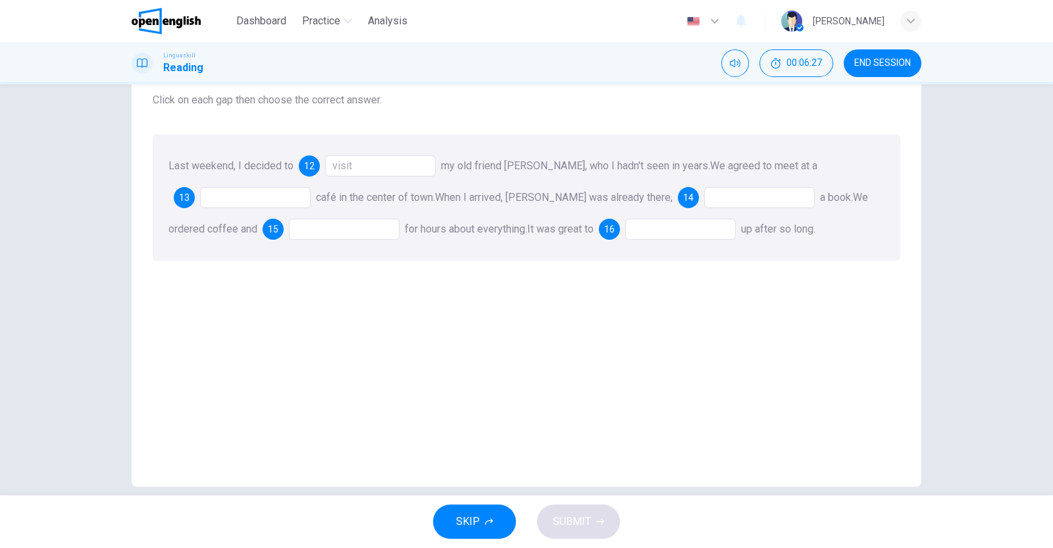
click at [260, 197] on div at bounding box center [255, 197] width 111 height 21
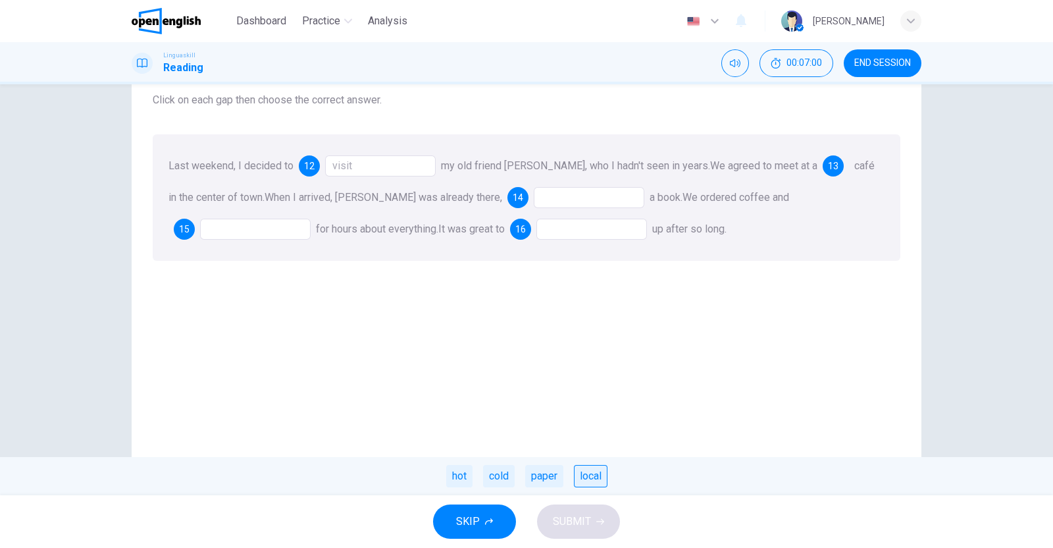
click at [591, 476] on div "local" at bounding box center [591, 476] width 34 height 22
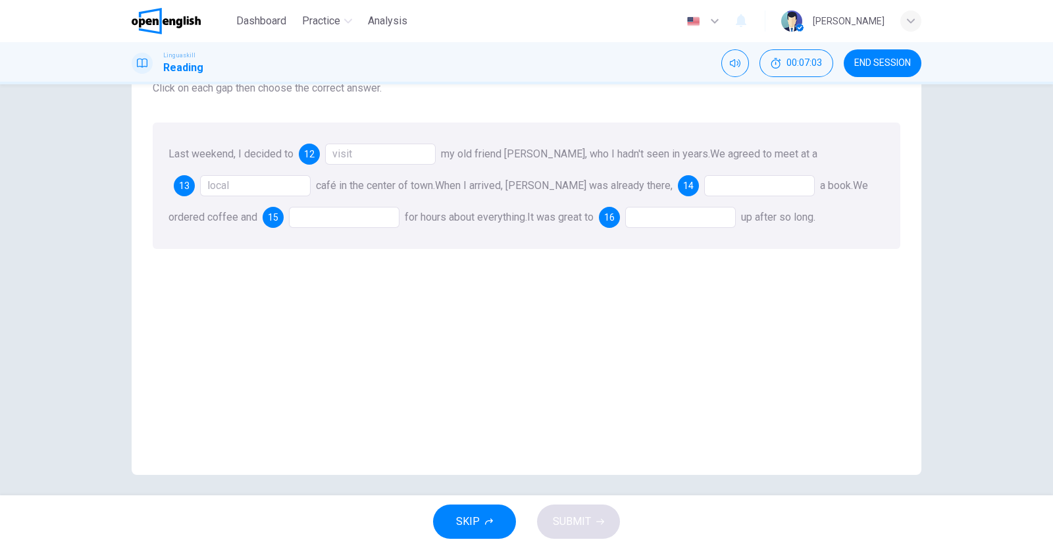
scroll to position [99, 0]
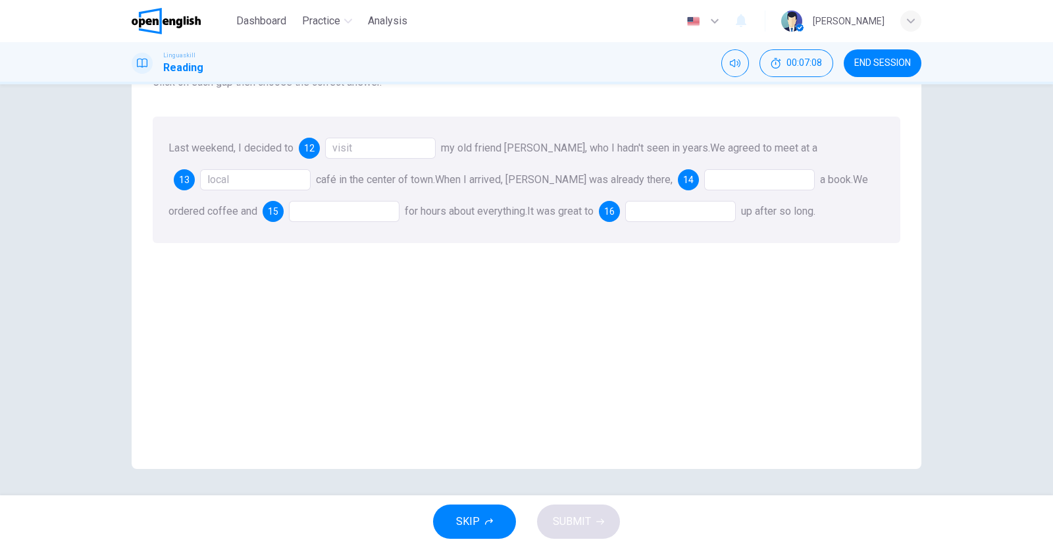
click at [708, 171] on div at bounding box center [759, 179] width 111 height 21
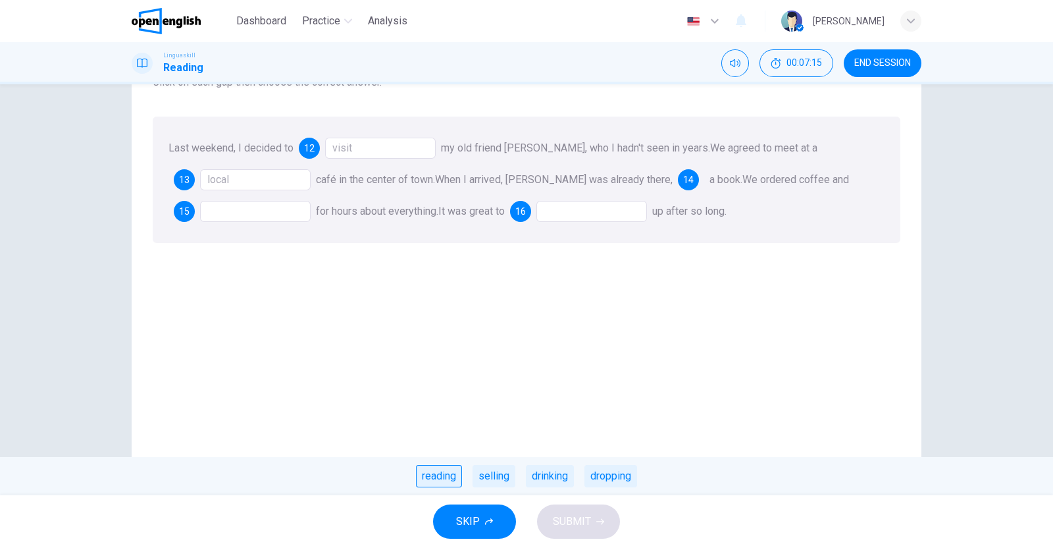
click at [446, 475] on div "reading" at bounding box center [439, 476] width 46 height 22
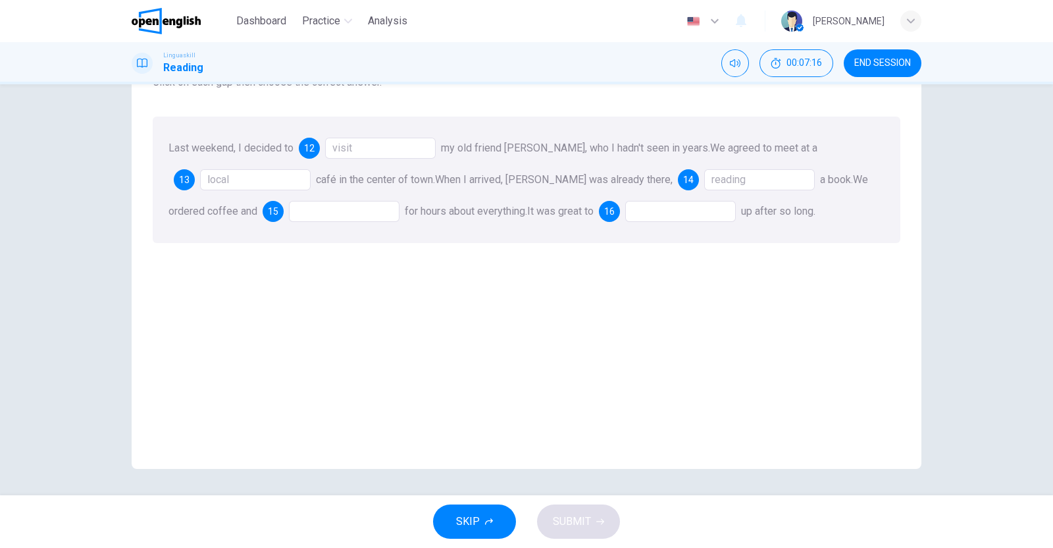
click at [325, 221] on div at bounding box center [344, 211] width 111 height 21
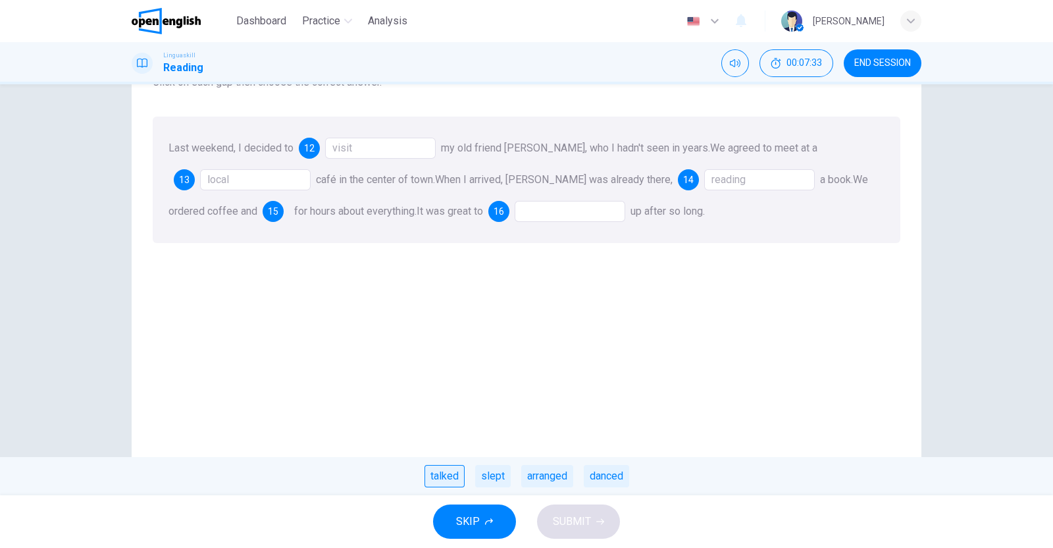
click at [453, 474] on div "talked" at bounding box center [445, 476] width 40 height 22
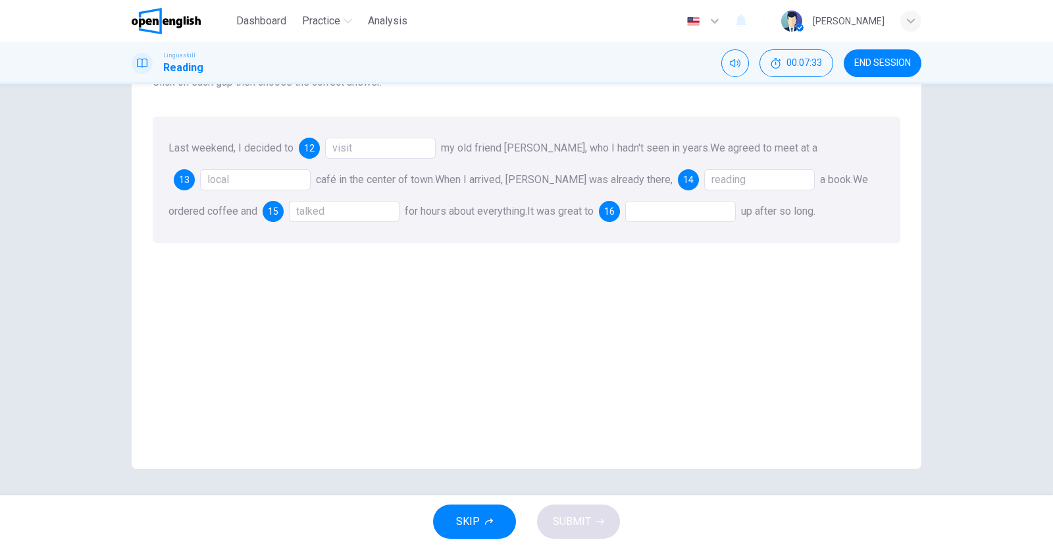
click at [661, 205] on div at bounding box center [680, 211] width 111 height 21
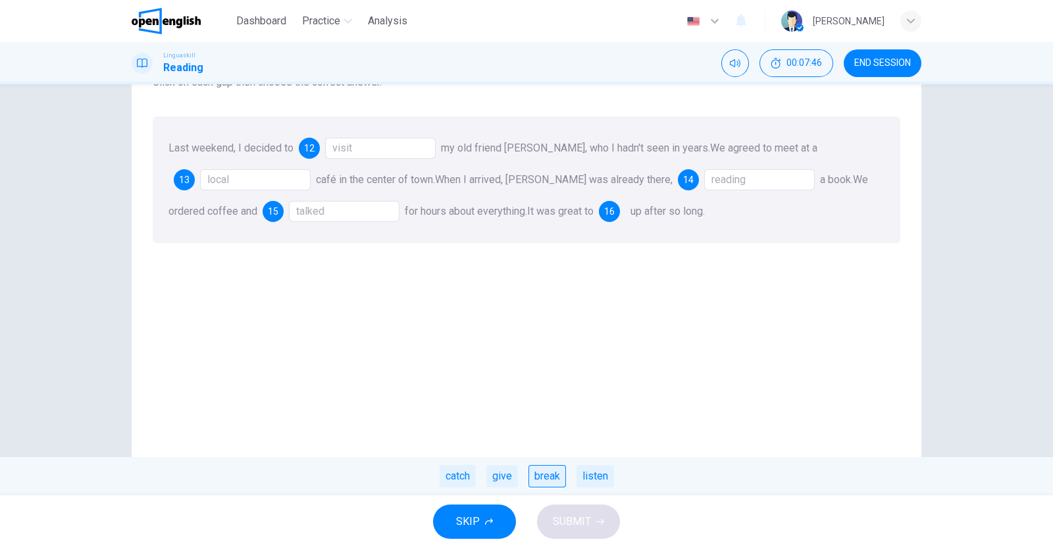
click at [543, 476] on div "break" at bounding box center [547, 476] width 38 height 22
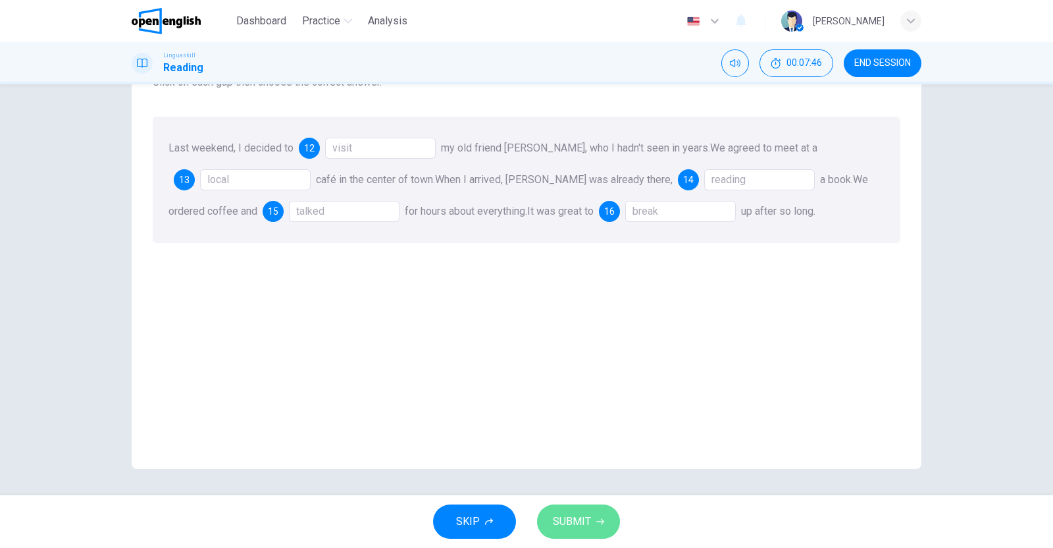
click at [583, 518] on span "SUBMIT" at bounding box center [572, 521] width 38 height 18
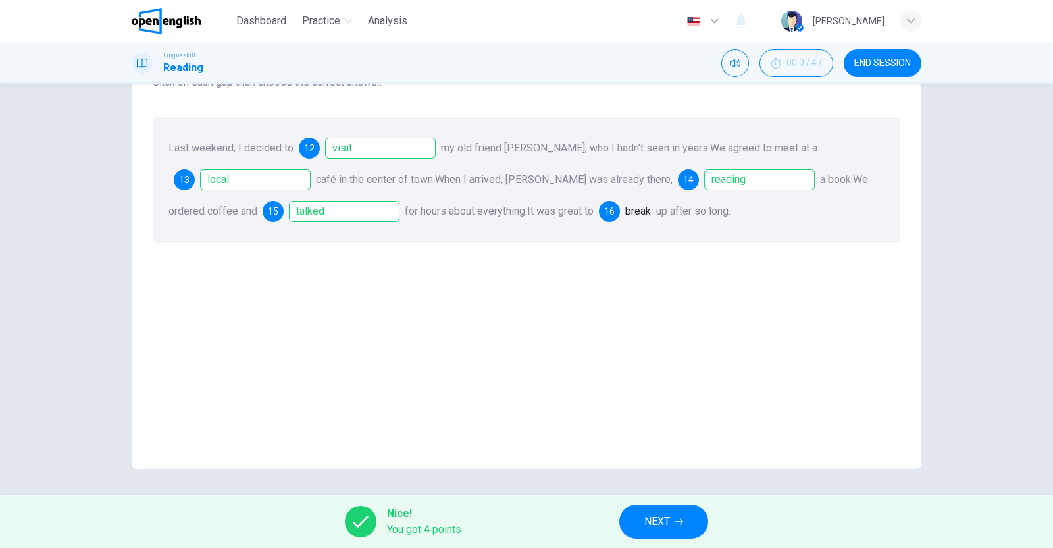
click at [867, 56] on button "END SESSION" at bounding box center [883, 63] width 78 height 28
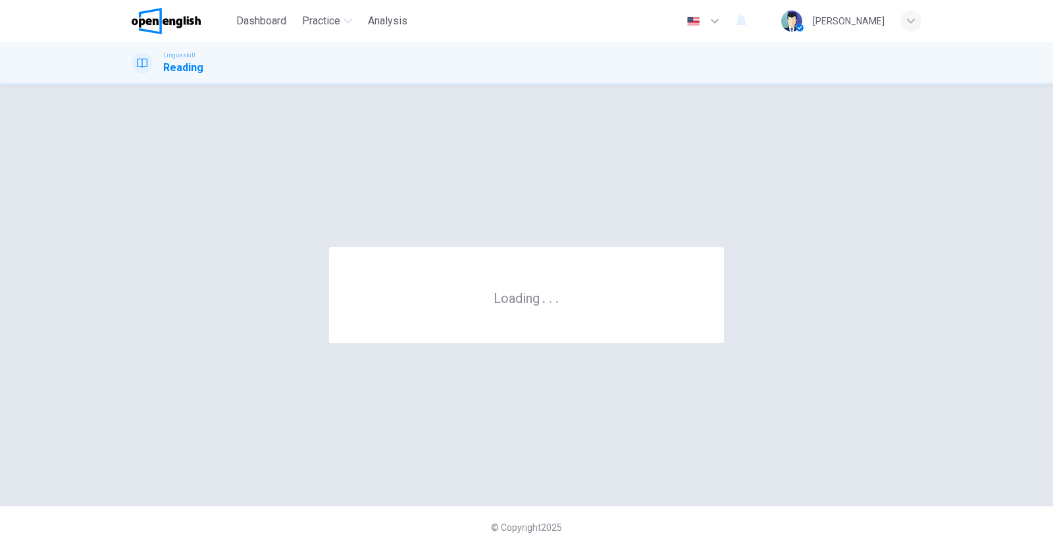
scroll to position [0, 0]
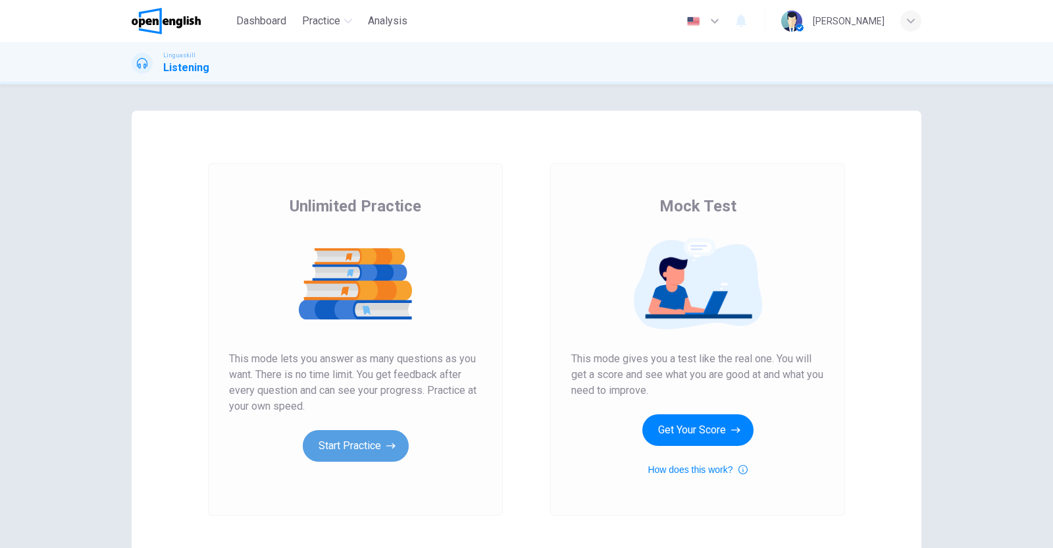
click at [362, 446] on button "Start Practice" at bounding box center [356, 446] width 106 height 32
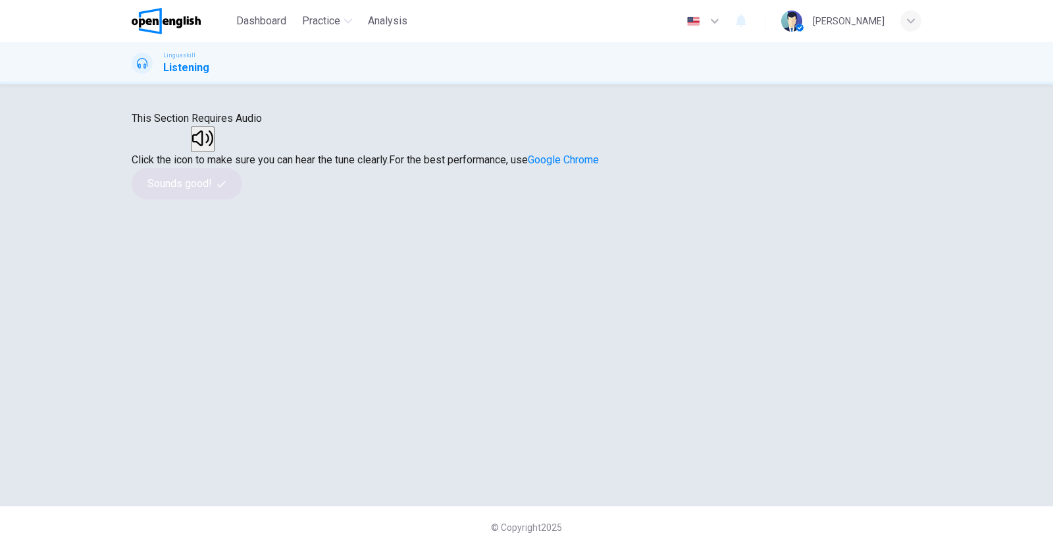
click at [215, 152] on button "button" at bounding box center [203, 139] width 24 height 26
click at [242, 199] on button "Sounds good!" at bounding box center [187, 184] width 111 height 32
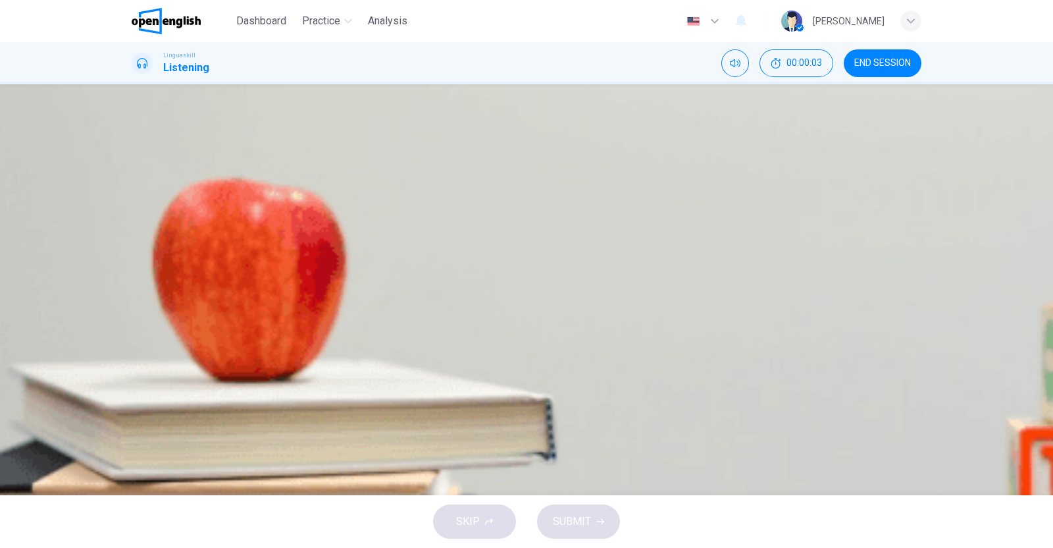
click at [133, 388] on icon "button" at bounding box center [133, 388] width 0 height 0
click at [293, 259] on div "B" at bounding box center [282, 269] width 21 height 21
click at [377, 320] on div "C" at bounding box center [366, 309] width 21 height 21
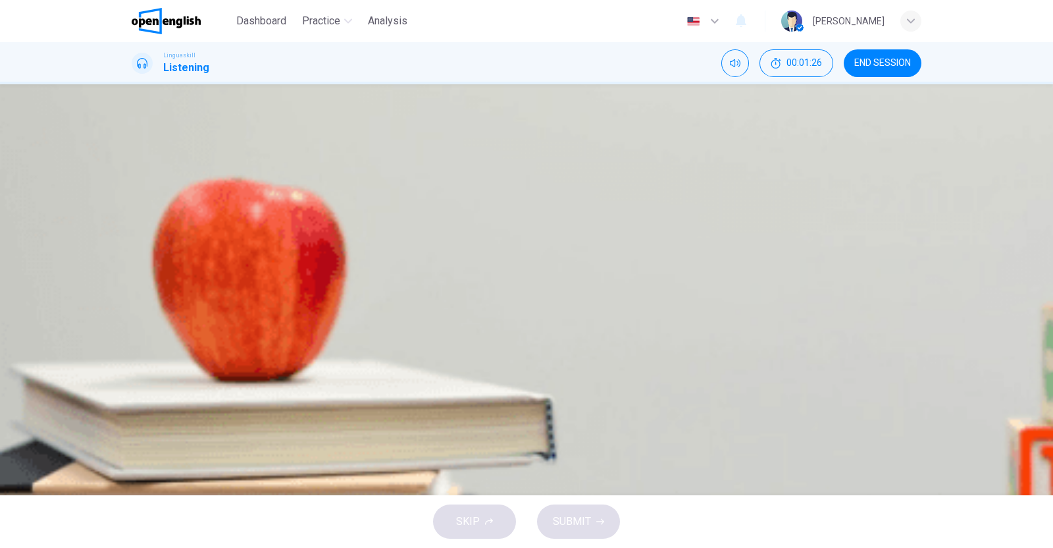
scroll to position [99, 0]
type input "*"
click at [357, 351] on span "To balance development and sustainability" at bounding box center [258, 345] width 198 height 11
click at [287, 193] on span "Advantages of urbanization" at bounding box center [223, 187] width 128 height 11
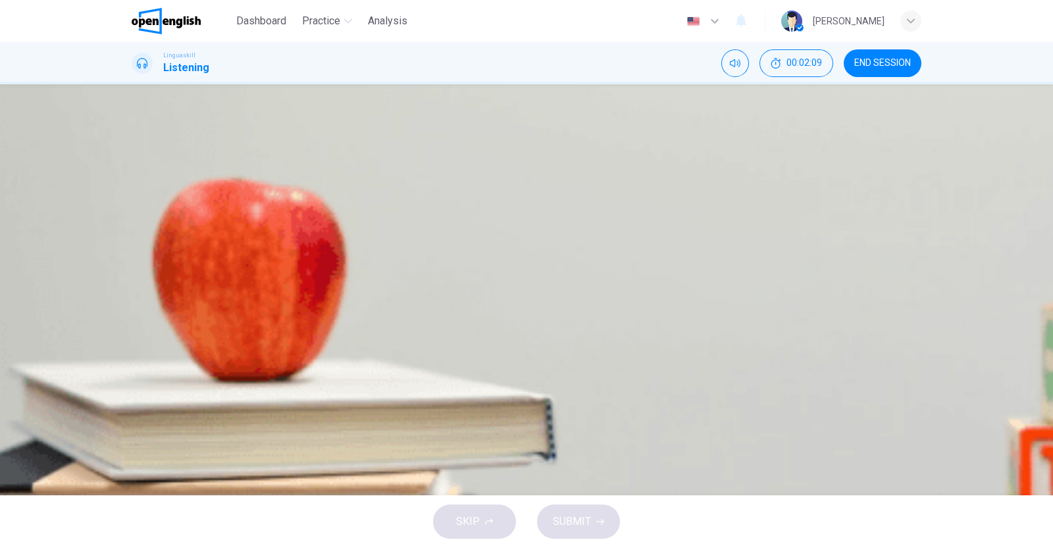
scroll to position [164, 0]
click at [500, 233] on span "Essential for environmental sustainability" at bounding box center [404, 227] width 190 height 11
click at [596, 515] on button "SUBMIT" at bounding box center [578, 521] width 83 height 34
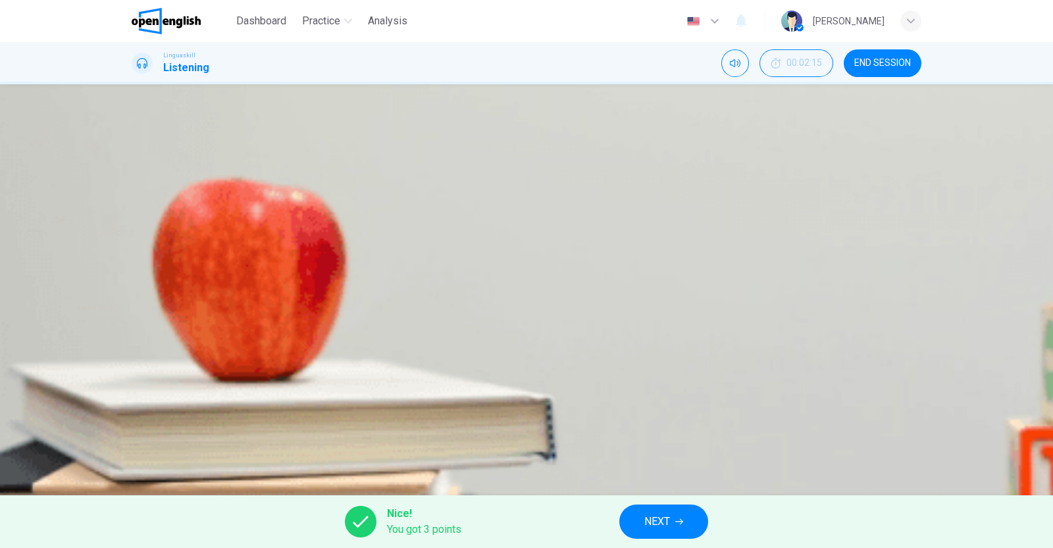
scroll to position [564, 0]
click at [675, 521] on button "NEXT" at bounding box center [663, 521] width 89 height 34
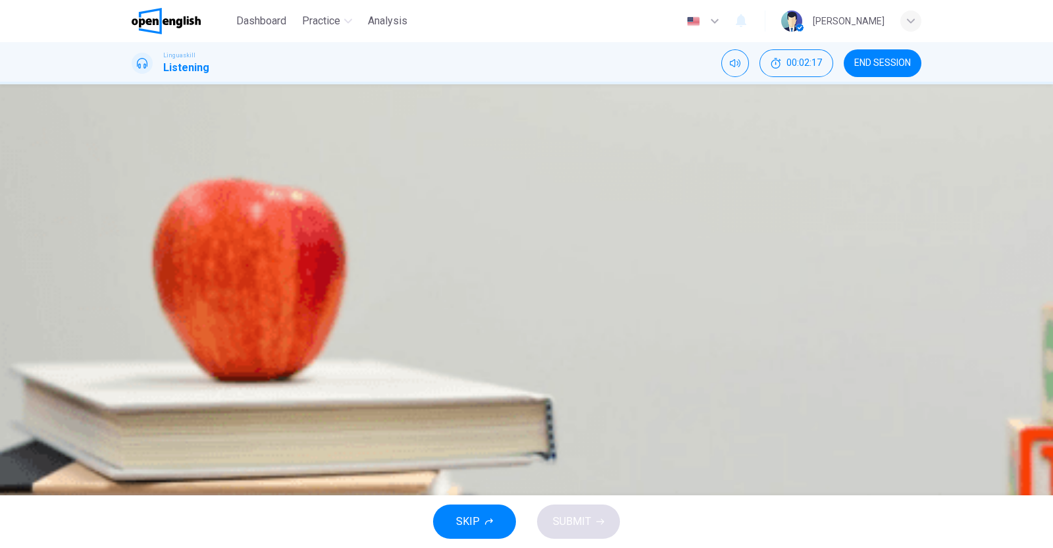
scroll to position [0, 0]
click at [133, 230] on icon "button" at bounding box center [133, 230] width 0 height 0
type input "*"
click at [221, 201] on div "B" at bounding box center [210, 190] width 21 height 21
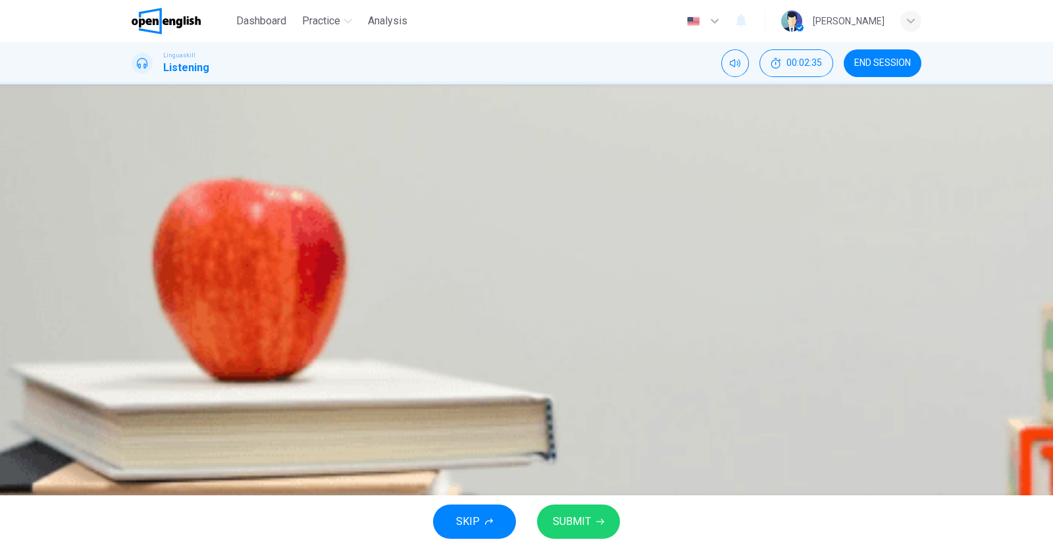
click at [587, 523] on span "SUBMIT" at bounding box center [572, 521] width 38 height 18
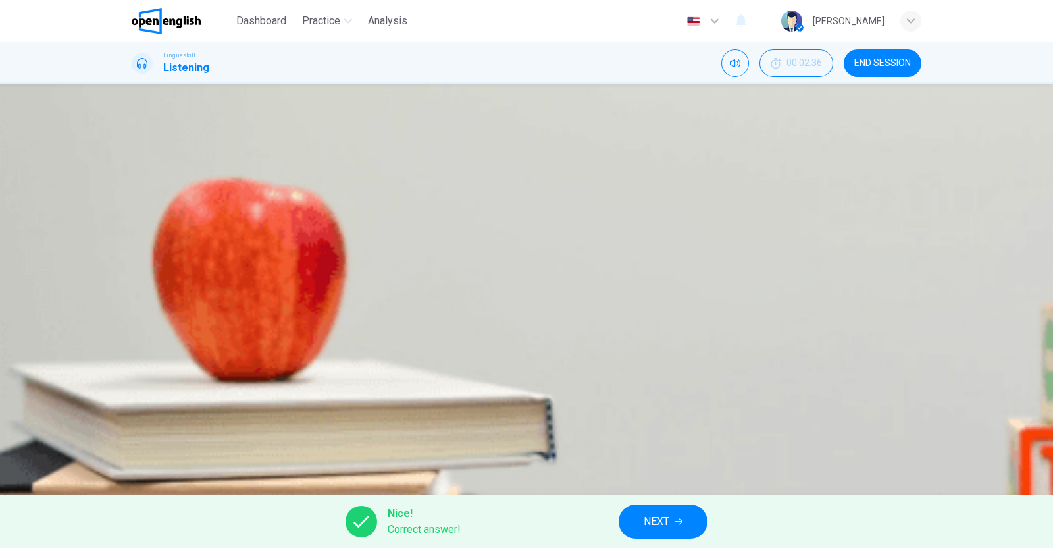
click at [681, 520] on icon "button" at bounding box center [679, 521] width 8 height 8
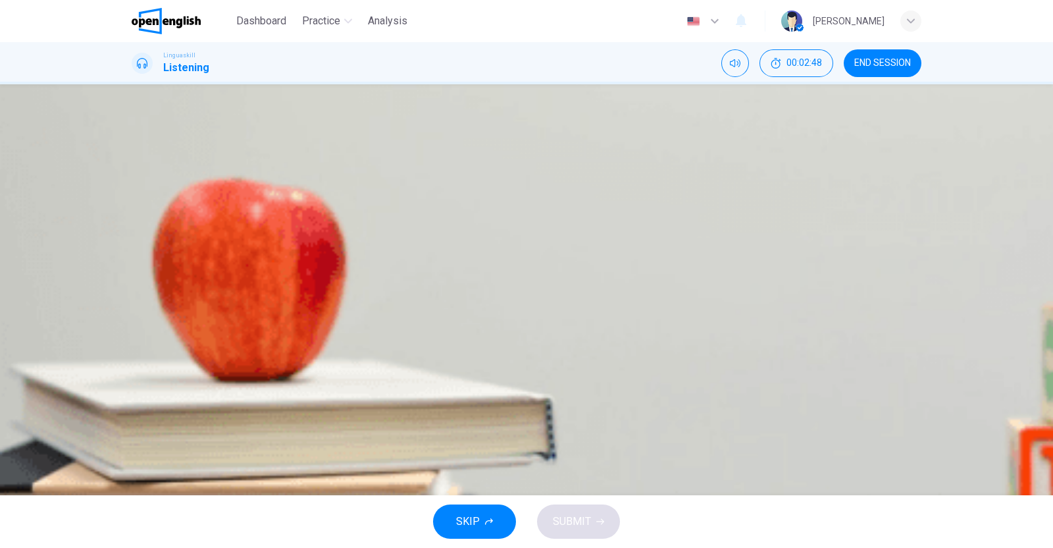
click at [133, 230] on icon "button" at bounding box center [133, 230] width 0 height 0
click at [154, 201] on div "A" at bounding box center [143, 190] width 21 height 21
type input "*"
click at [596, 527] on button "SUBMIT" at bounding box center [578, 521] width 83 height 34
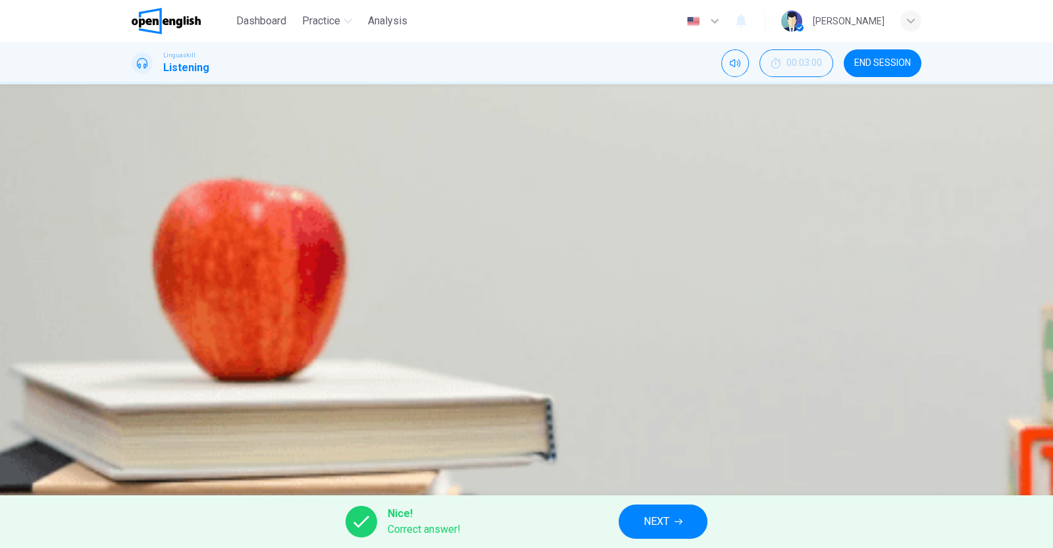
click at [682, 527] on button "NEXT" at bounding box center [663, 521] width 89 height 34
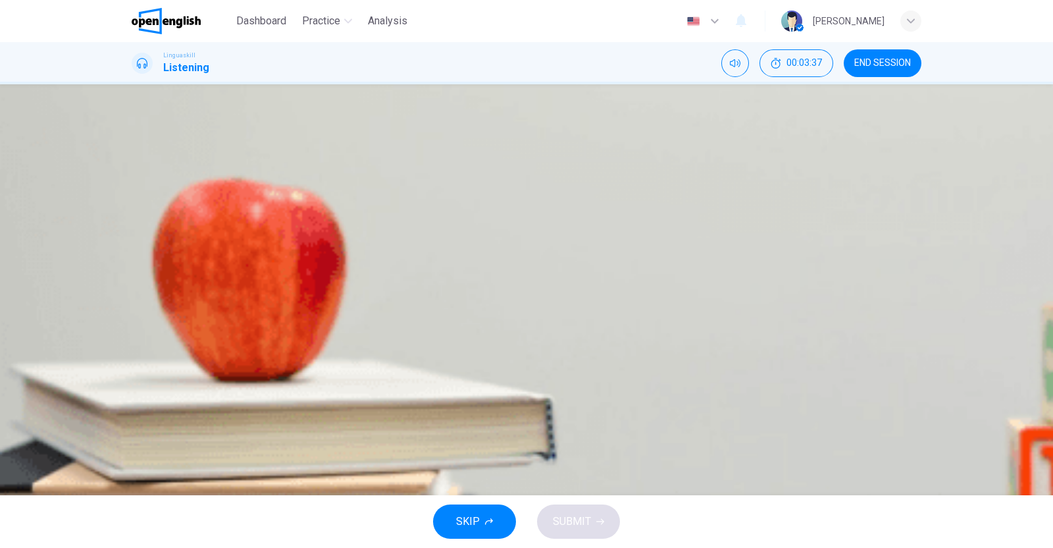
scroll to position [0, 0]
click at [133, 388] on icon "button" at bounding box center [133, 388] width 0 height 0
click at [154, 241] on div "A" at bounding box center [143, 230] width 21 height 21
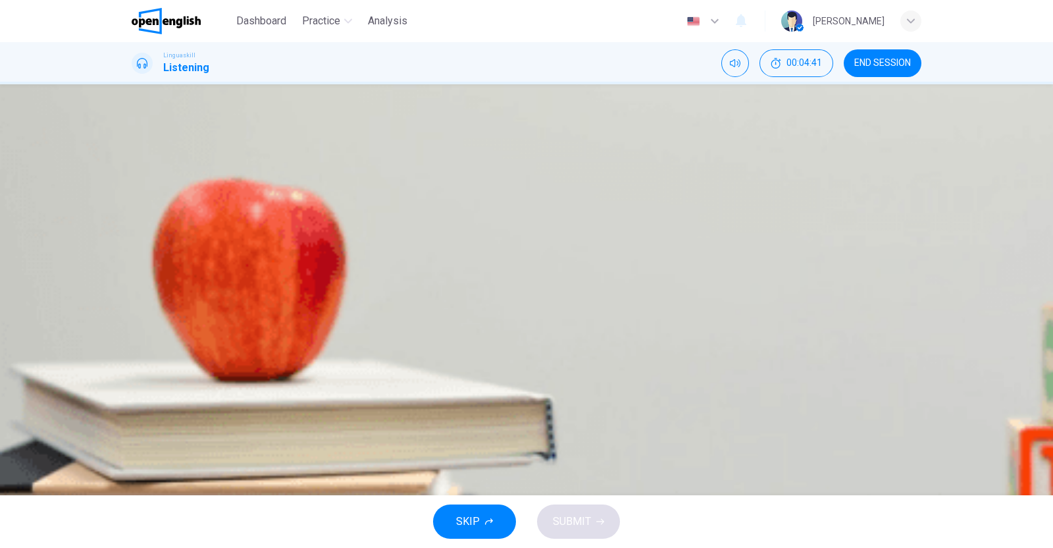
click at [341, 312] on span "By offering e-books and online courses" at bounding box center [250, 306] width 182 height 11
click at [409, 347] on span "Providing job interview clothes and on-the-job training" at bounding box center [284, 345] width 250 height 11
type input "*"
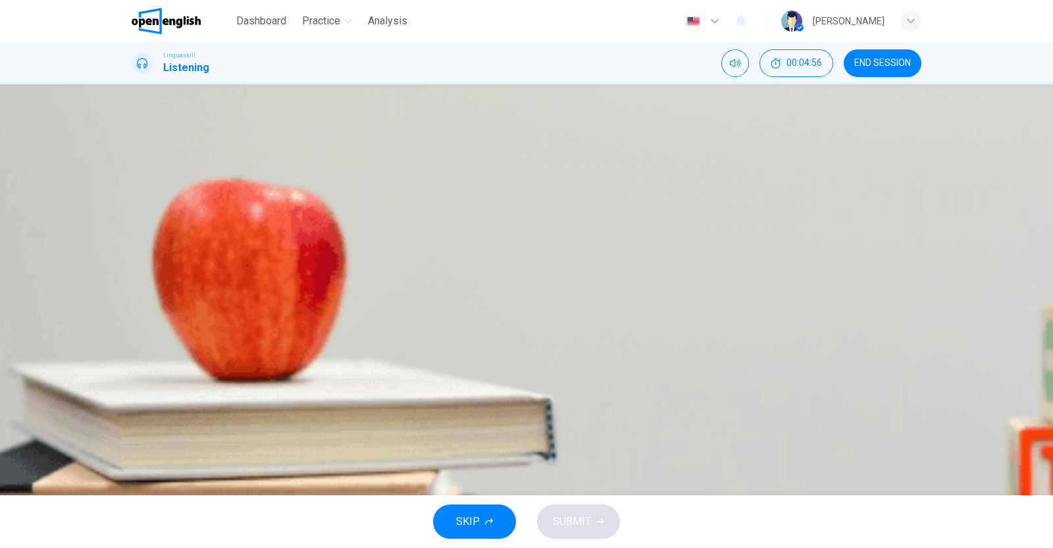
click at [412, 272] on span "Book clubs" at bounding box center [386, 266] width 51 height 11
click at [342, 193] on span "Online resources" at bounding box center [303, 187] width 80 height 11
click at [587, 521] on span "SUBMIT" at bounding box center [572, 521] width 38 height 18
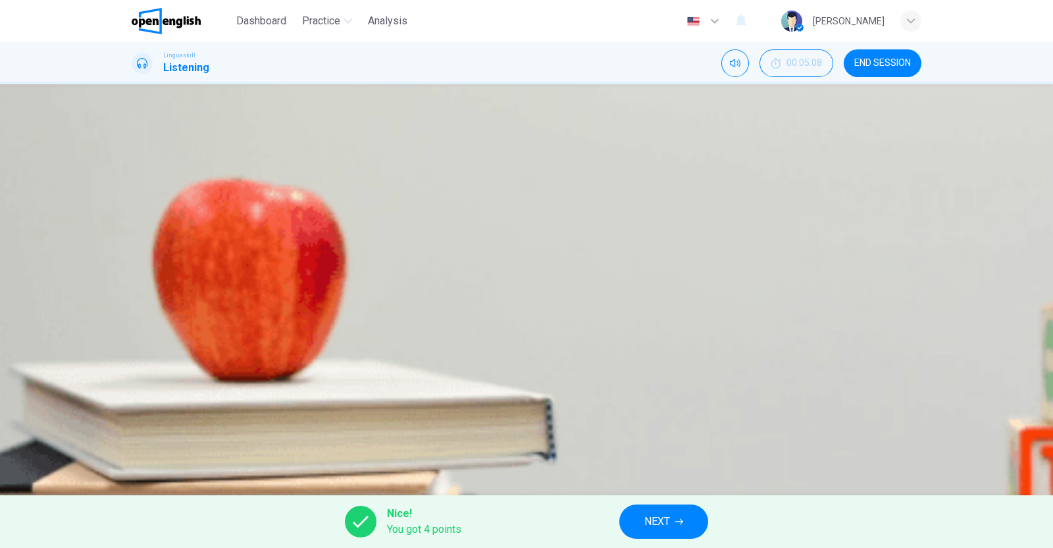
scroll to position [99, 0]
click at [672, 519] on button "NEXT" at bounding box center [663, 521] width 89 height 34
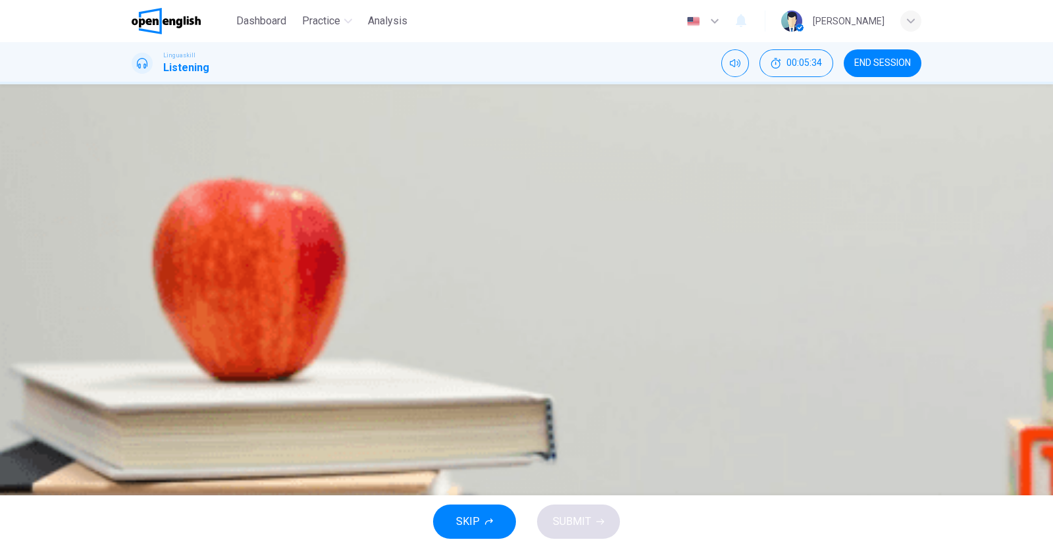
scroll to position [411, 0]
click at [605, 272] on span "Ecosystems becoming less resilient" at bounding box center [574, 266] width 167 height 11
click at [427, 312] on span "Natural disasters" at bounding box center [387, 306] width 79 height 11
click at [319, 301] on span "Human activities like deforestation" at bounding box center [239, 306] width 160 height 11
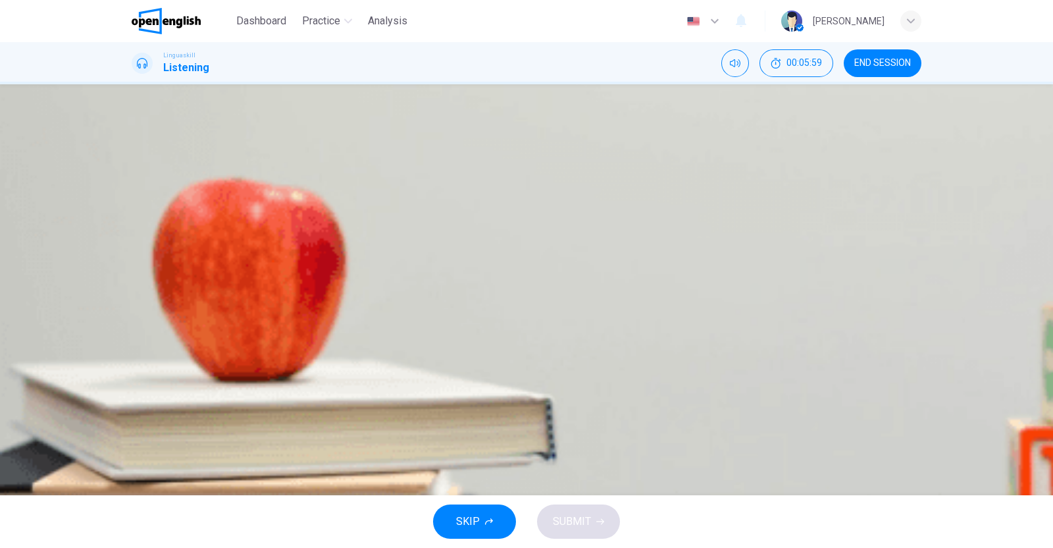
scroll to position [99, 0]
click at [609, 351] on span "Reducing waste and supporting sustainable products" at bounding box center [485, 345] width 247 height 11
click at [134, 378] on button "button" at bounding box center [133, 384] width 3 height 13
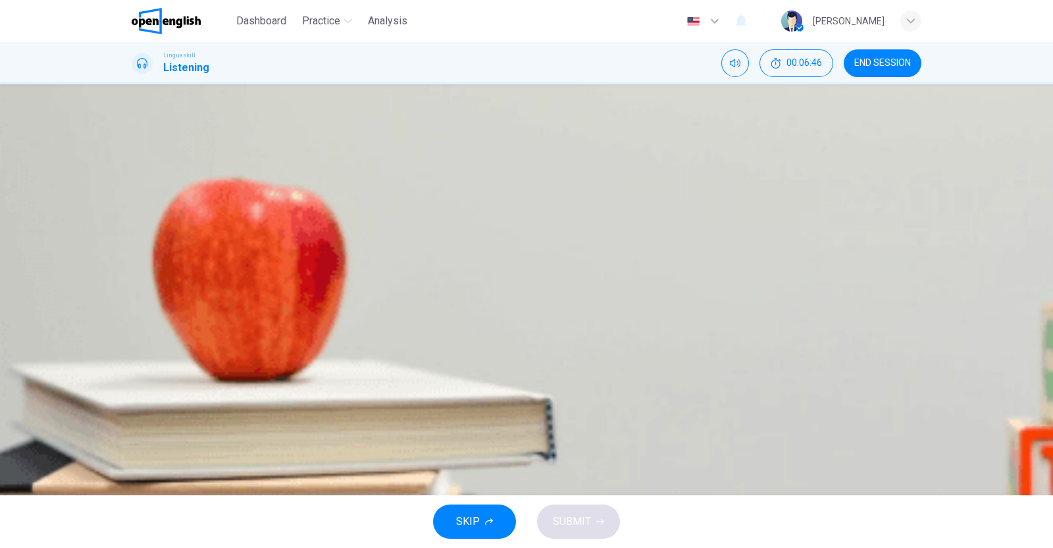
click at [597, 233] on span "They act as primary pollinators" at bounding box center [549, 227] width 143 height 11
click at [513, 193] on span "Variety of life and ecological roles" at bounding box center [435, 187] width 156 height 11
click at [581, 523] on span "SUBMIT" at bounding box center [572, 521] width 38 height 18
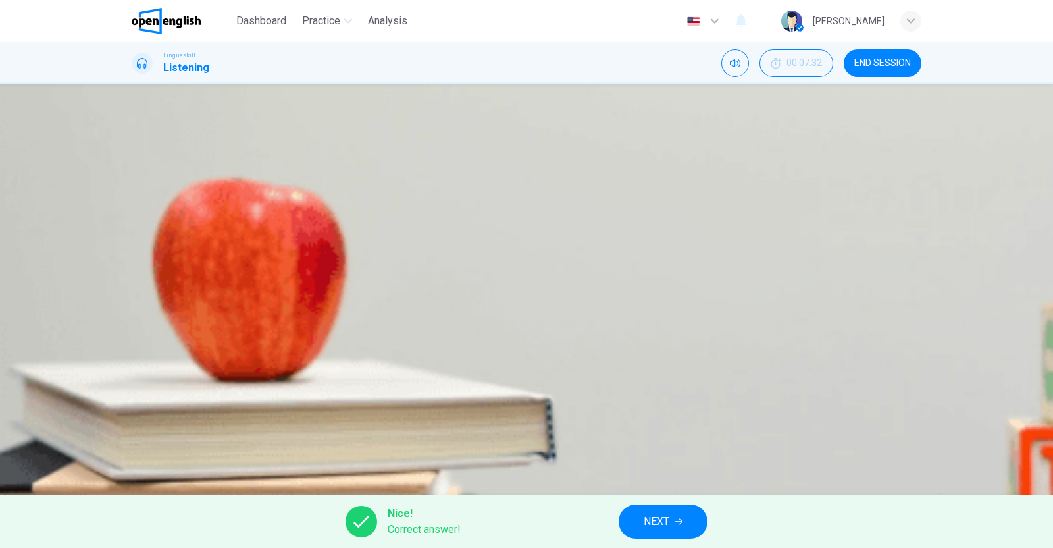
type input "*"
click at [671, 525] on button "NEXT" at bounding box center [663, 521] width 89 height 34
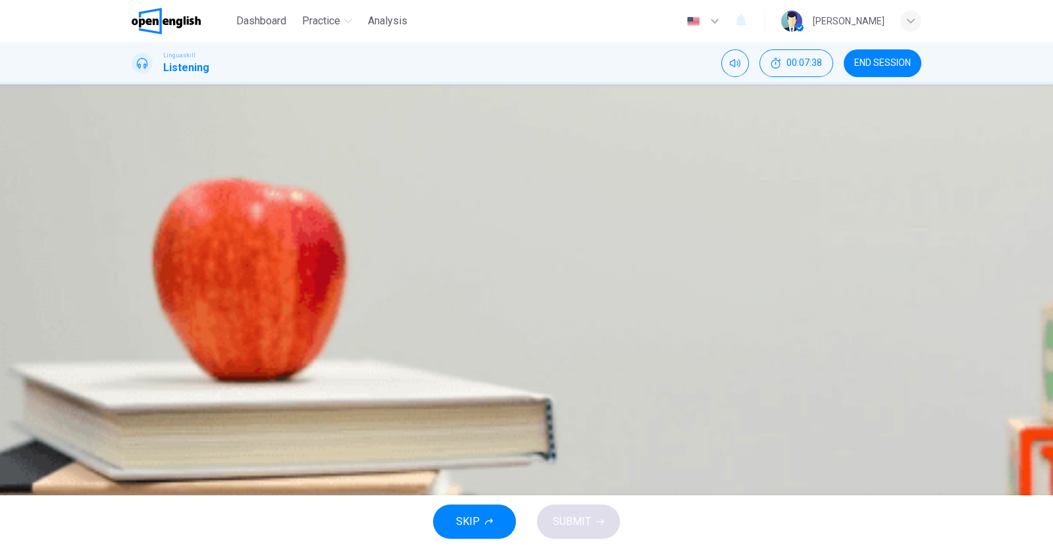
scroll to position [82, 0]
click at [134, 220] on button "button" at bounding box center [133, 226] width 3 height 13
type input "*"
click at [408, 193] on span "Rome" at bounding box center [353, 187] width 110 height 11
click at [590, 530] on button "SUBMIT" at bounding box center [578, 521] width 83 height 34
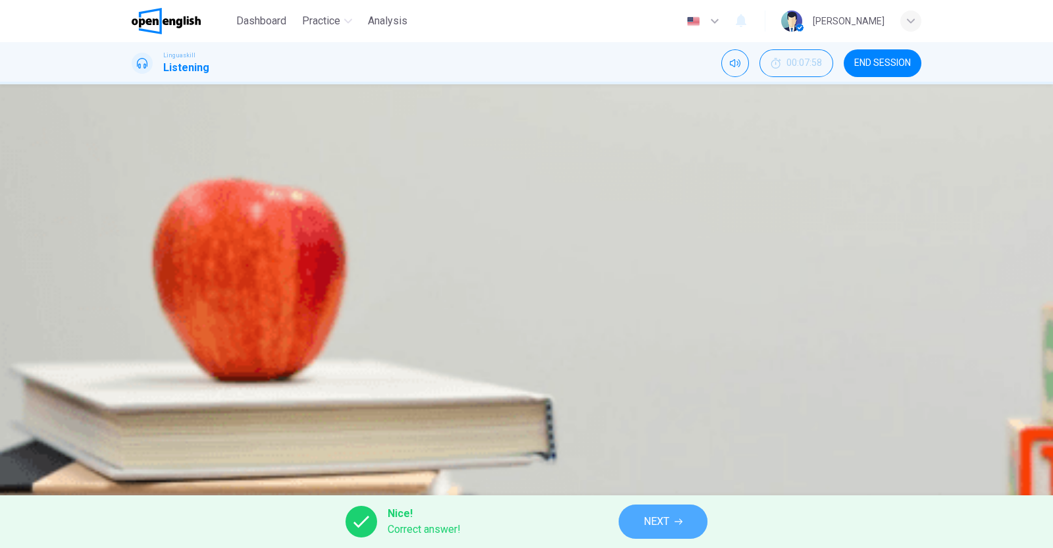
click at [669, 521] on span "NEXT" at bounding box center [657, 521] width 26 height 18
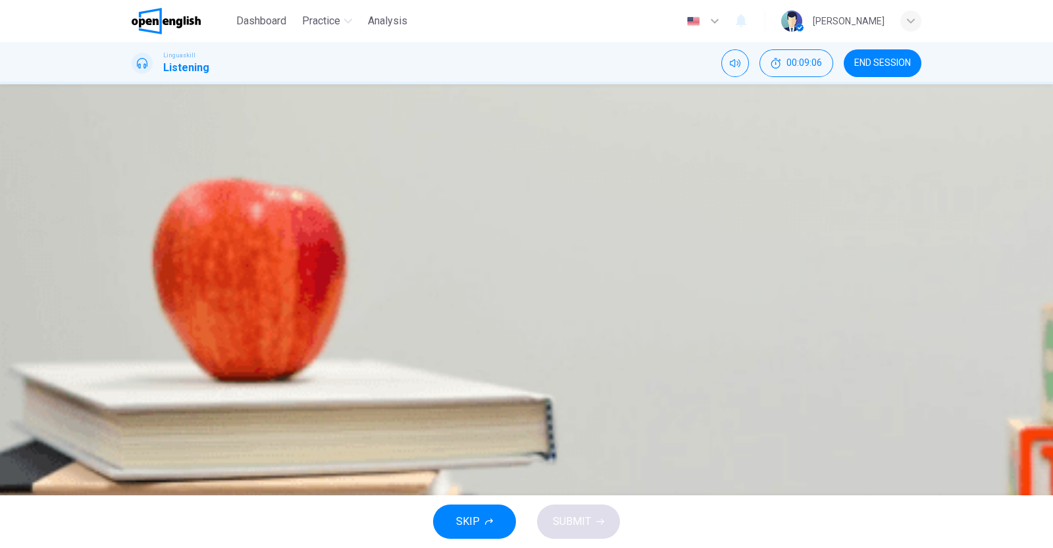
scroll to position [0, 0]
click at [133, 388] on icon "button" at bounding box center [133, 388] width 0 height 0
click at [432, 193] on span "It’s the residence of the British monarch" at bounding box center [295, 187] width 273 height 11
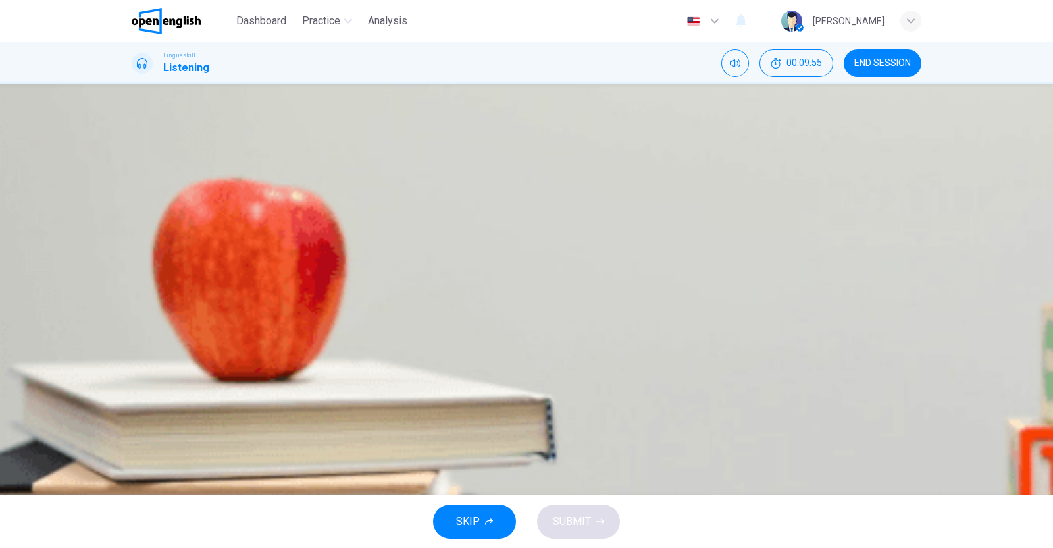
click at [359, 272] on span "It was a battle fortress" at bounding box center [307, 266] width 103 height 11
click at [368, 301] on span "It's the only bridge in London" at bounding box center [263, 306] width 209 height 11
drag, startPoint x: 594, startPoint y: 321, endPoint x: 606, endPoint y: 321, distance: 11.8
click at [507, 312] on span "It's a suspension bridge" at bounding box center [452, 306] width 111 height 11
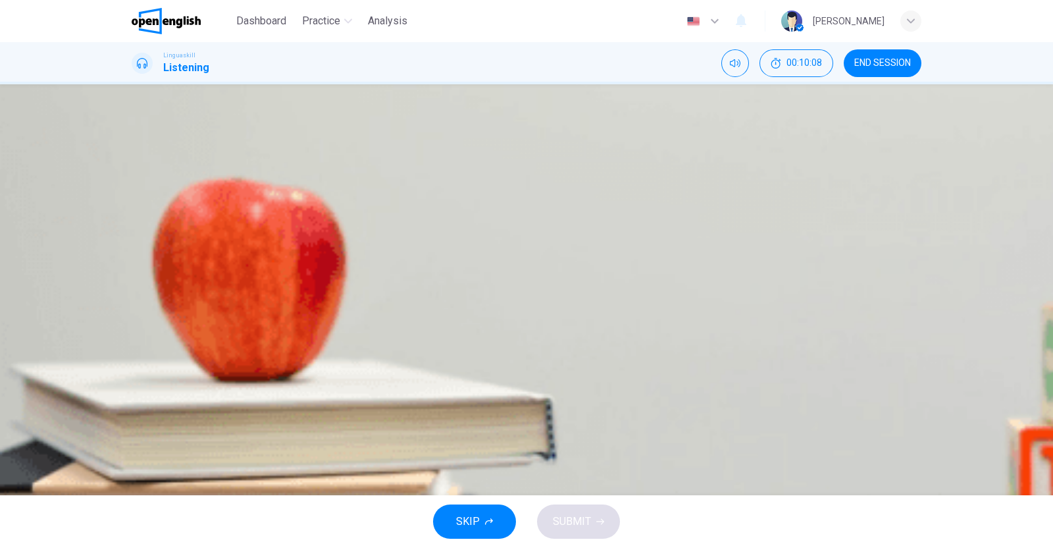
scroll to position [99, 0]
type input "*"
click at [369, 350] on span "They are only interesting for first-time visitors" at bounding box center [263, 345] width 209 height 11
click at [383, 233] on span "It's the tallest building in London" at bounding box center [271, 227] width 224 height 11
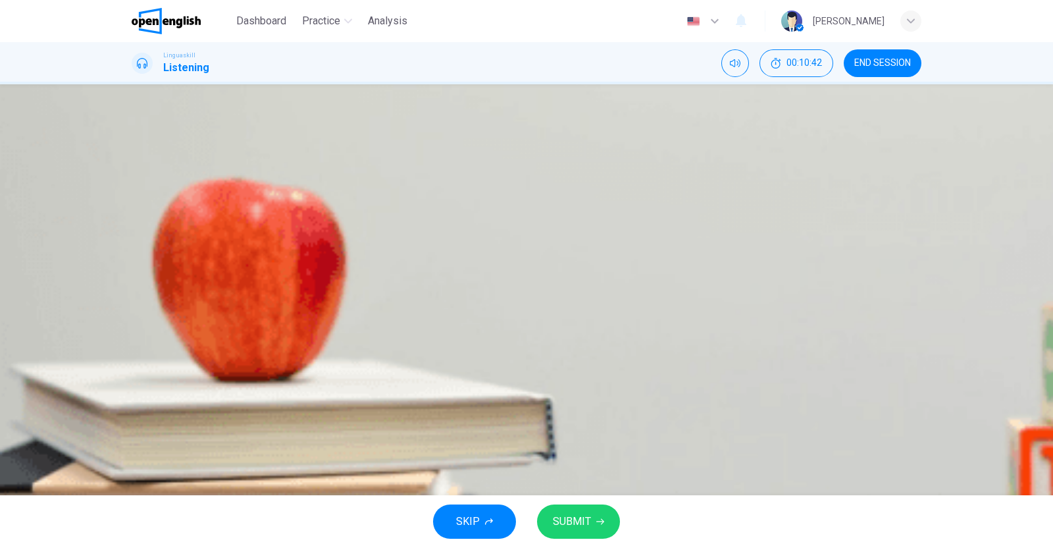
scroll to position [0, 0]
click at [566, 512] on span "SUBMIT" at bounding box center [572, 521] width 38 height 18
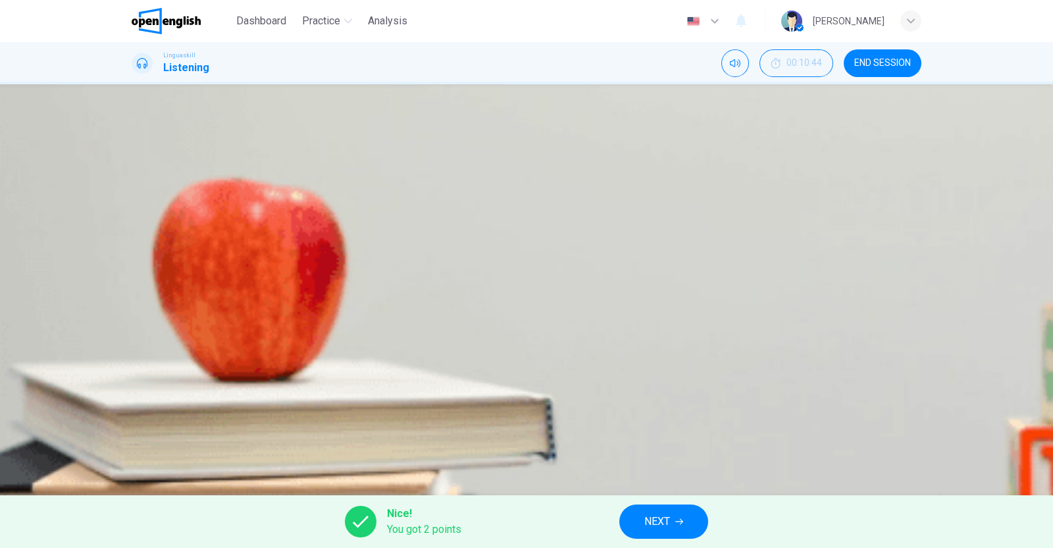
scroll to position [564, 0]
click at [880, 59] on span "END SESSION" at bounding box center [882, 63] width 57 height 11
